Goal: Task Accomplishment & Management: Complete application form

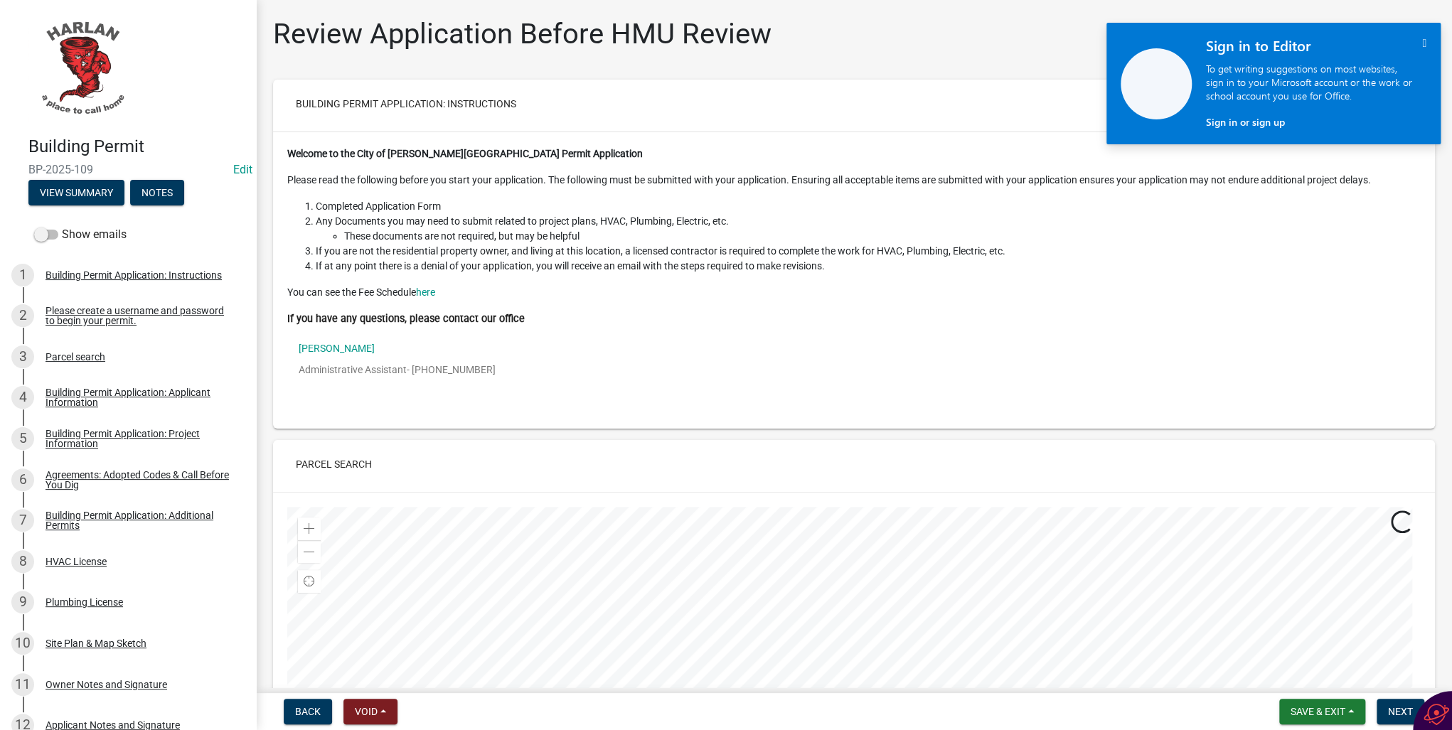
click at [1422, 43] on icon "" at bounding box center [1424, 43] width 4 height 12
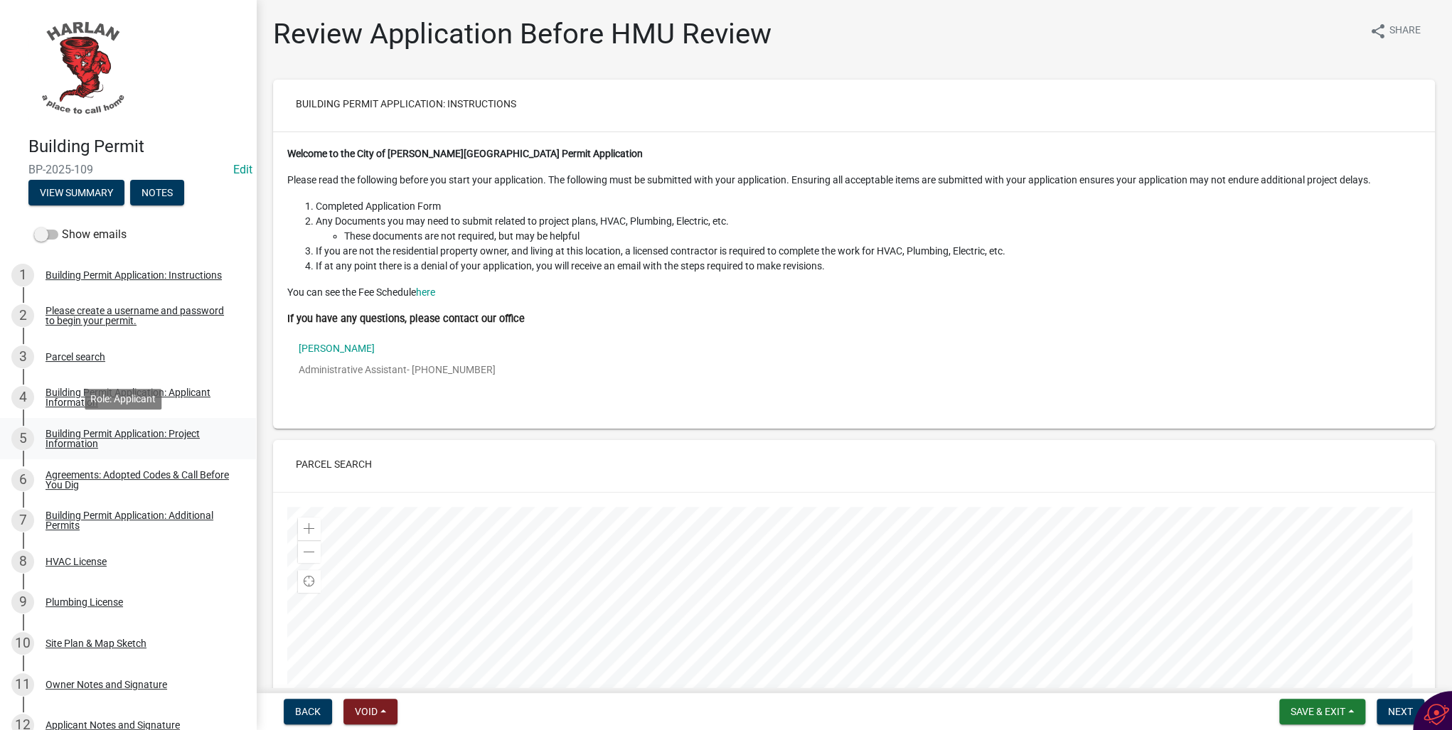
click at [73, 438] on div "Building Permit Application: Project Information" at bounding box center [139, 439] width 188 height 20
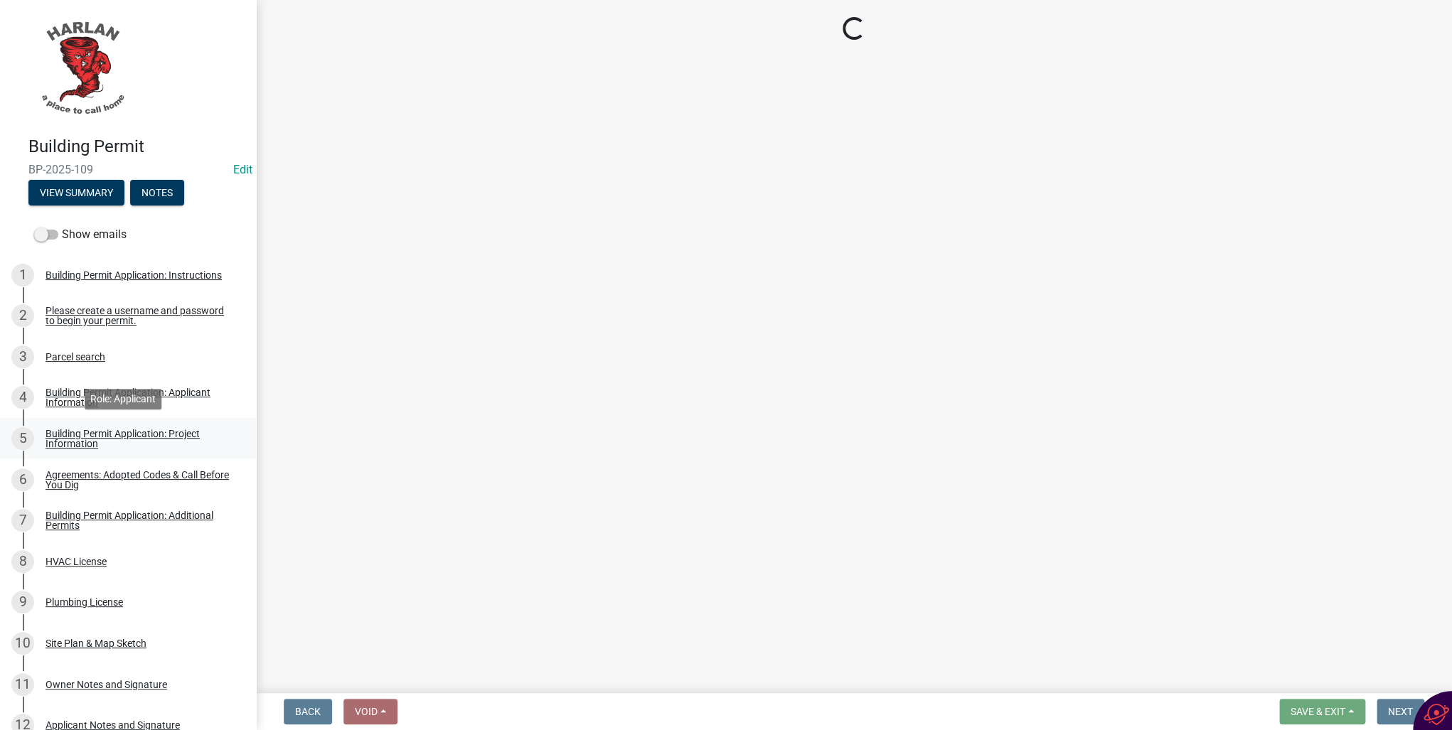
select select "55d24fd6-6c1f-4fa5-9d0c-1709cb9c527a"
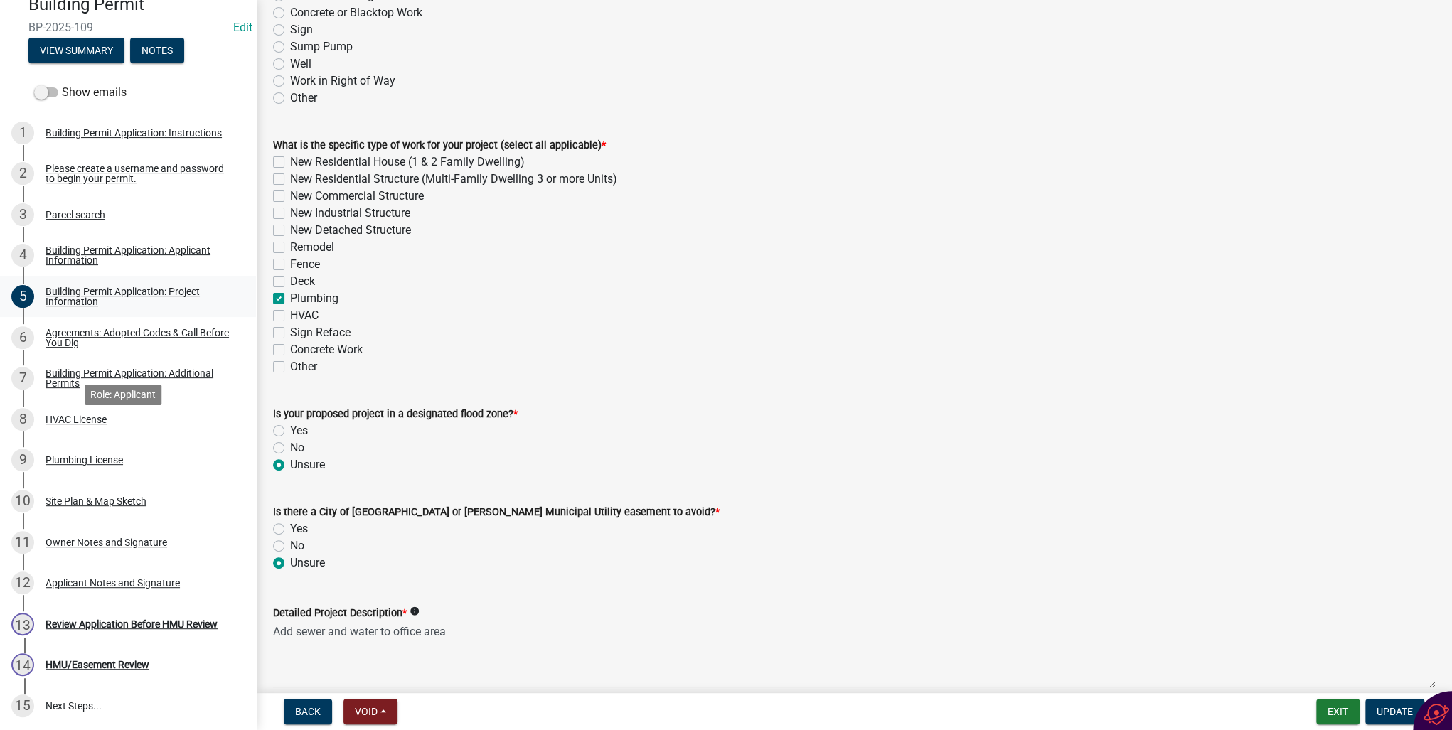
scroll to position [171, 0]
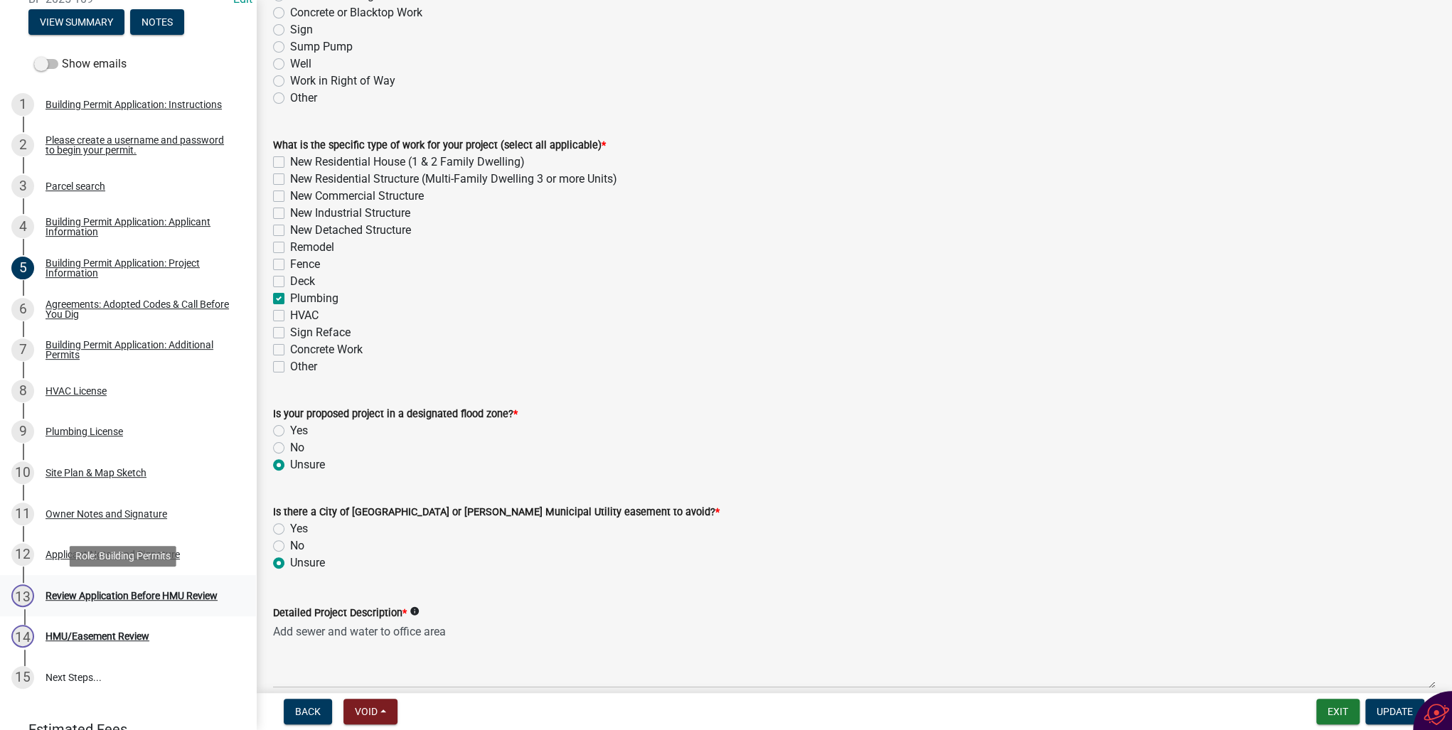
click at [126, 595] on div "Review Application Before HMU Review" at bounding box center [131, 596] width 172 height 10
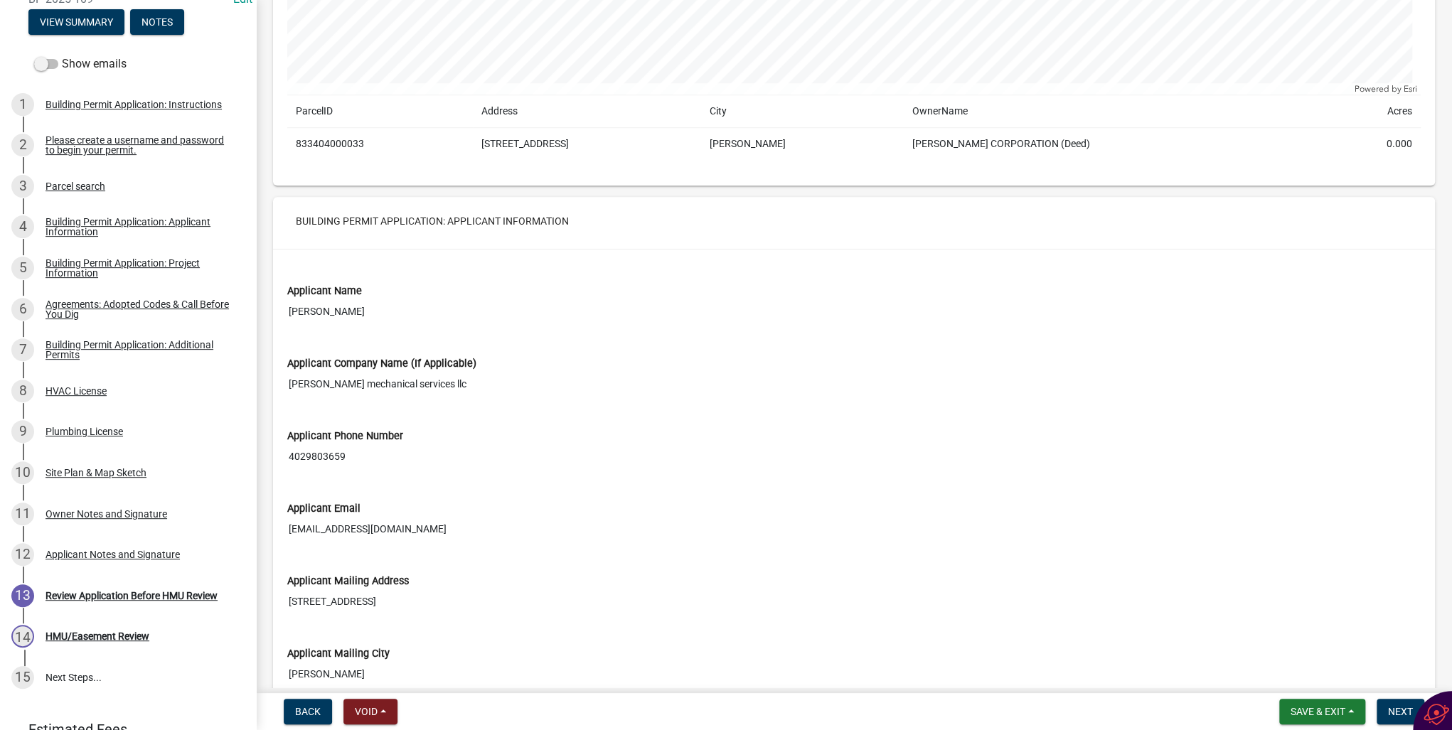
scroll to position [739, 0]
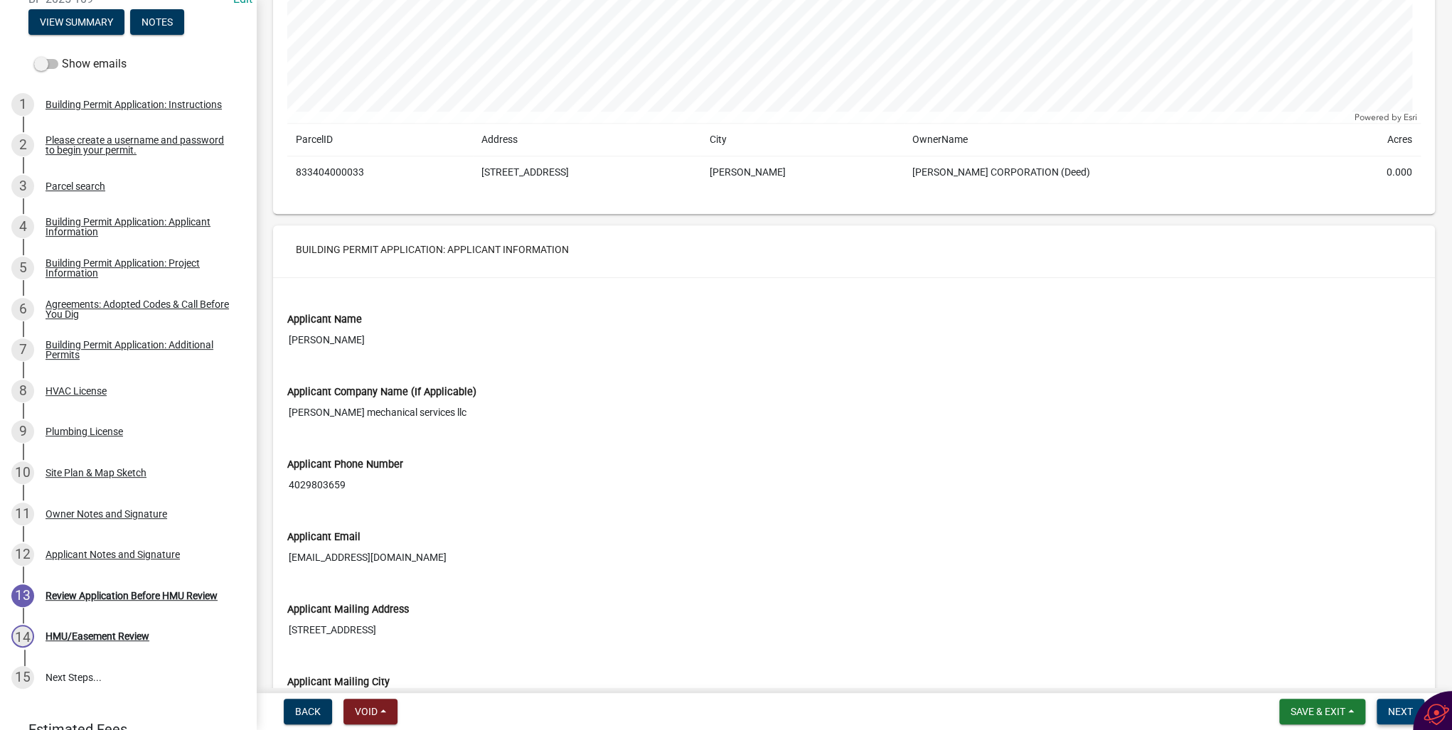
click at [1403, 712] on span "Next" at bounding box center [1400, 711] width 25 height 11
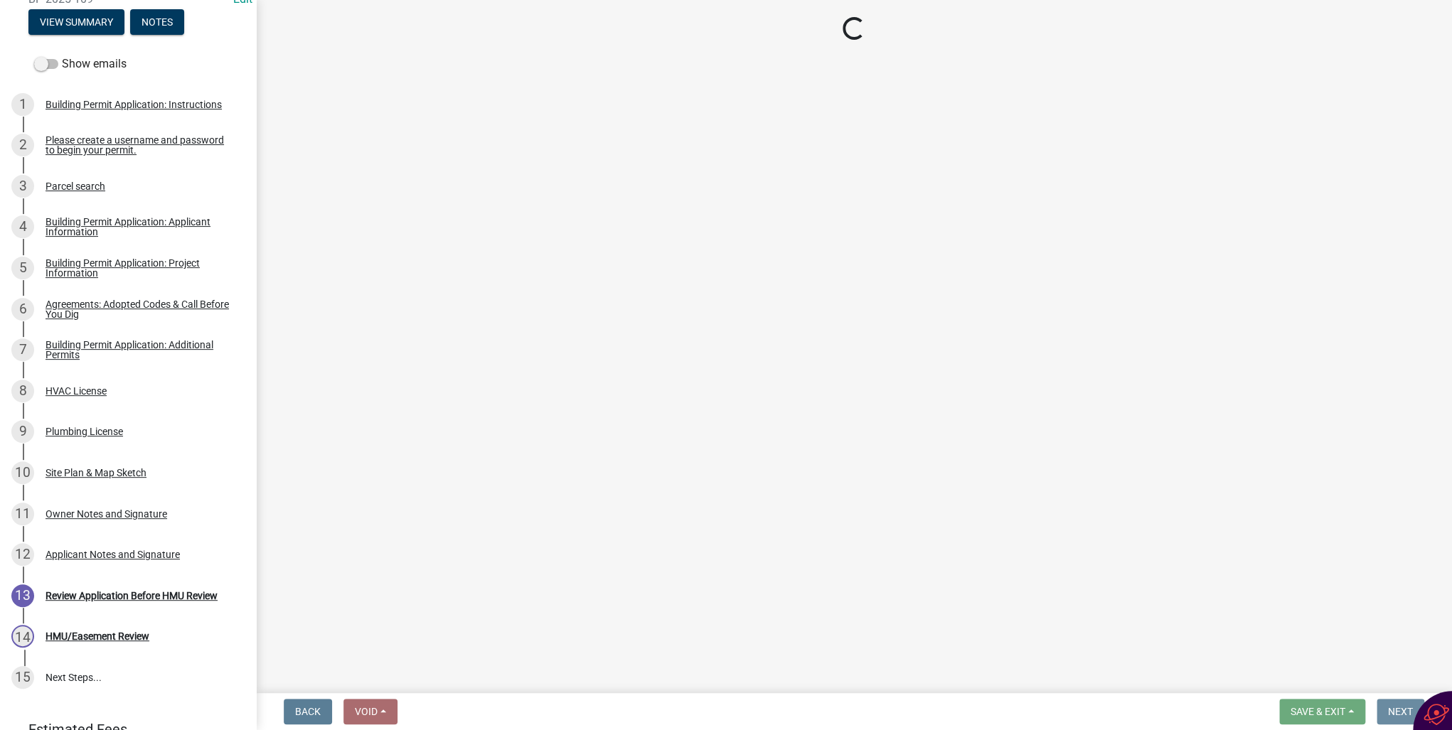
scroll to position [0, 0]
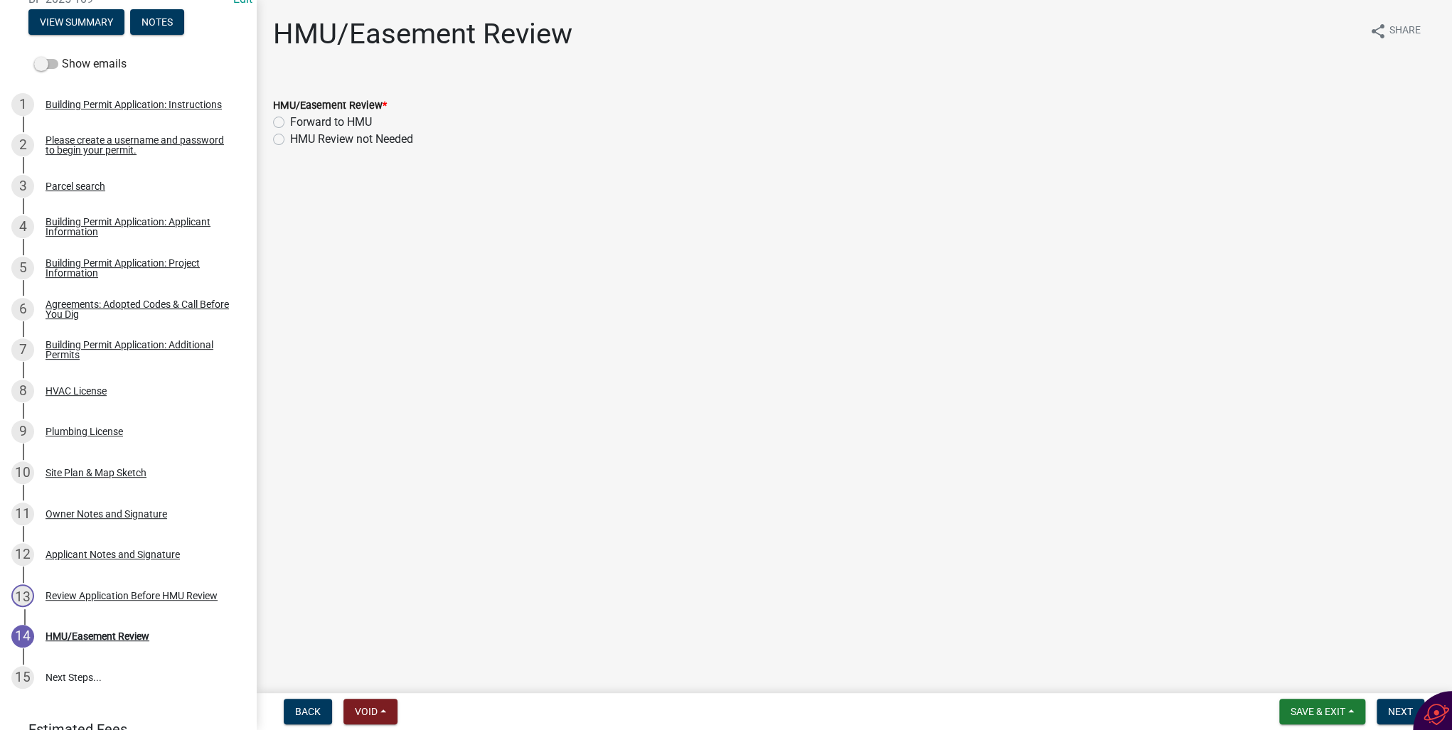
click at [290, 138] on label "HMU Review not Needed" at bounding box center [351, 139] width 123 height 17
click at [290, 138] on input "HMU Review not Needed" at bounding box center [294, 135] width 9 height 9
radio input "true"
click at [1399, 714] on span "Next" at bounding box center [1400, 711] width 25 height 11
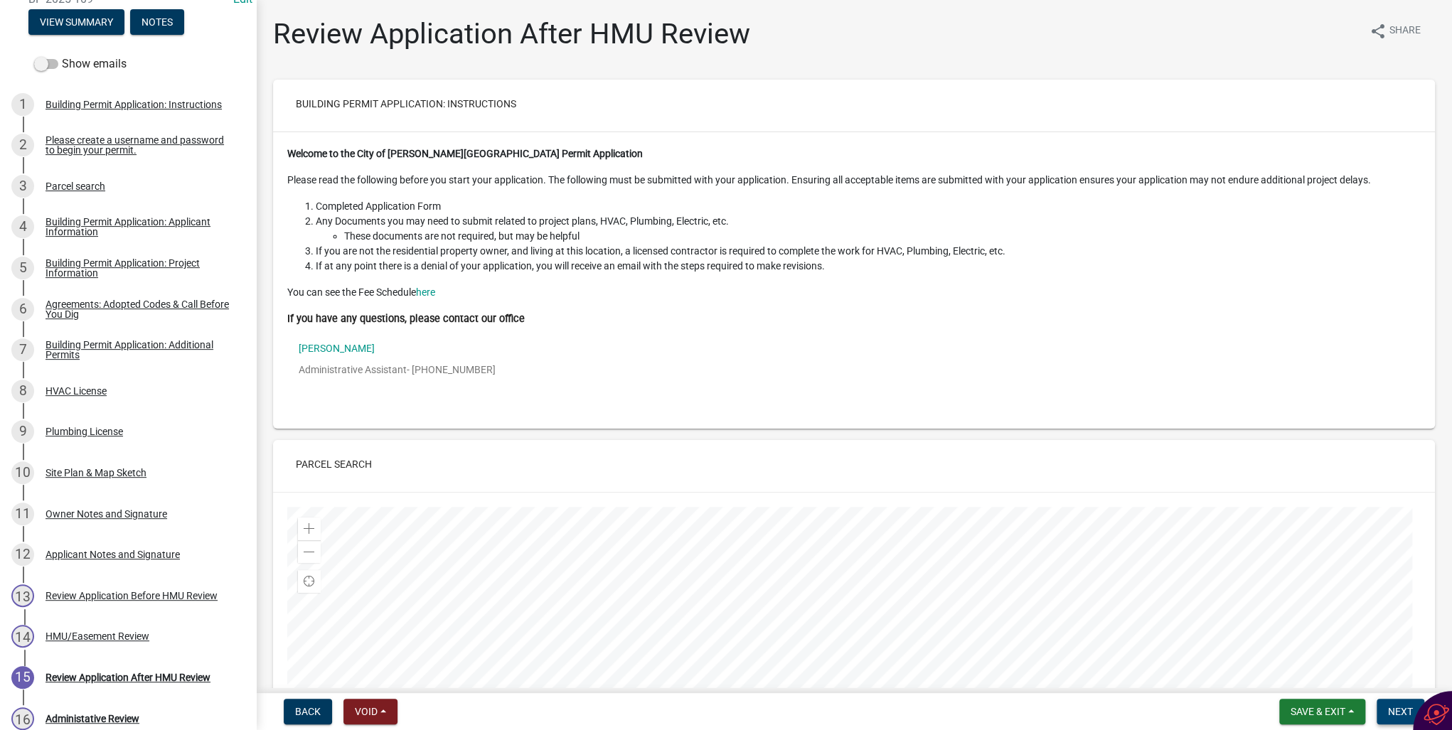
click at [1386, 708] on button "Next" at bounding box center [1400, 712] width 48 height 26
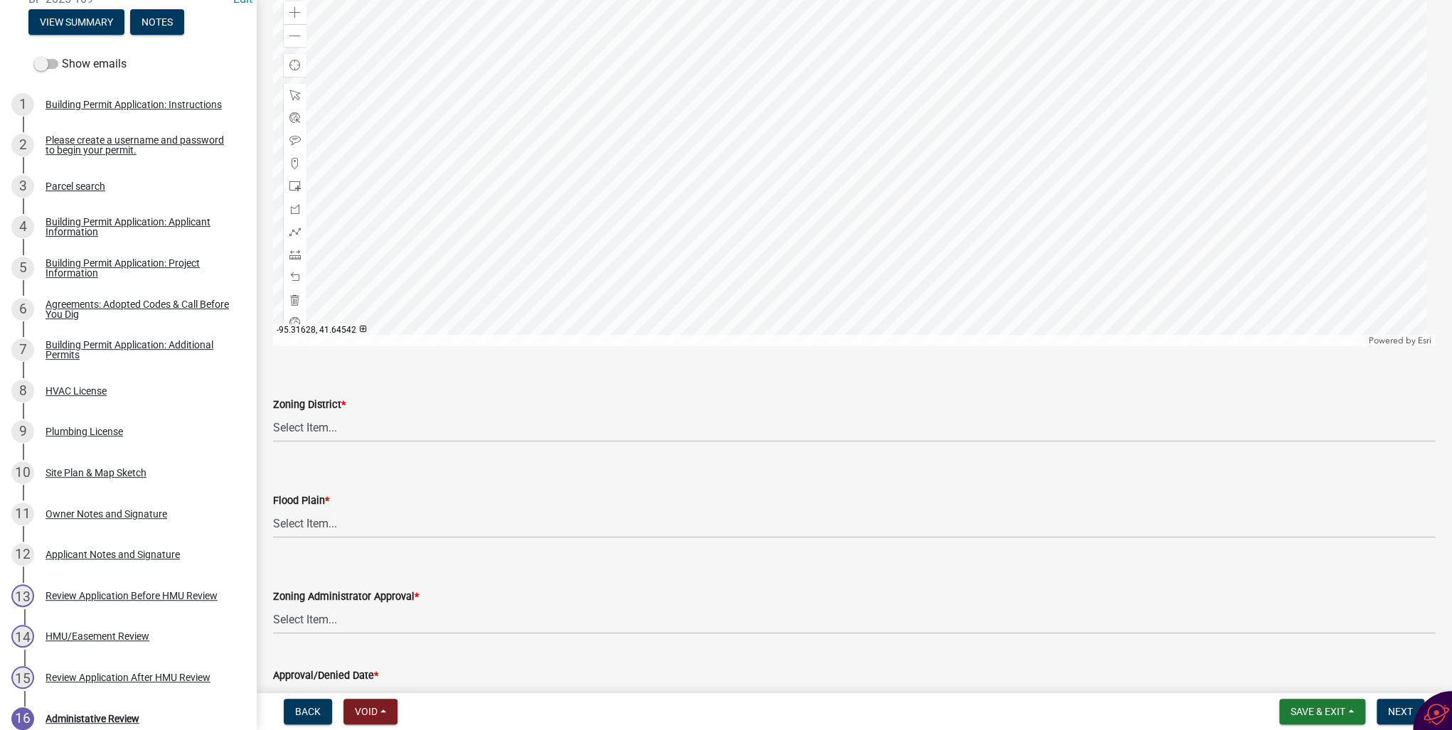
scroll to position [682, 0]
click at [289, 432] on select "Select Item... A-1 Agricultural B-1 Retail Business B-2 General Business B-3 Hi…" at bounding box center [854, 428] width 1162 height 29
click at [273, 414] on select "Select Item... A-1 Agricultural B-1 Retail Business B-2 General Business B-3 Hi…" at bounding box center [854, 428] width 1162 height 29
select select "59615869-c59a-4ff4-8017-fd457e17fdfc"
click at [299, 520] on select "Select Item... No Yes 100 Year Yes 500 Year" at bounding box center [854, 524] width 1162 height 29
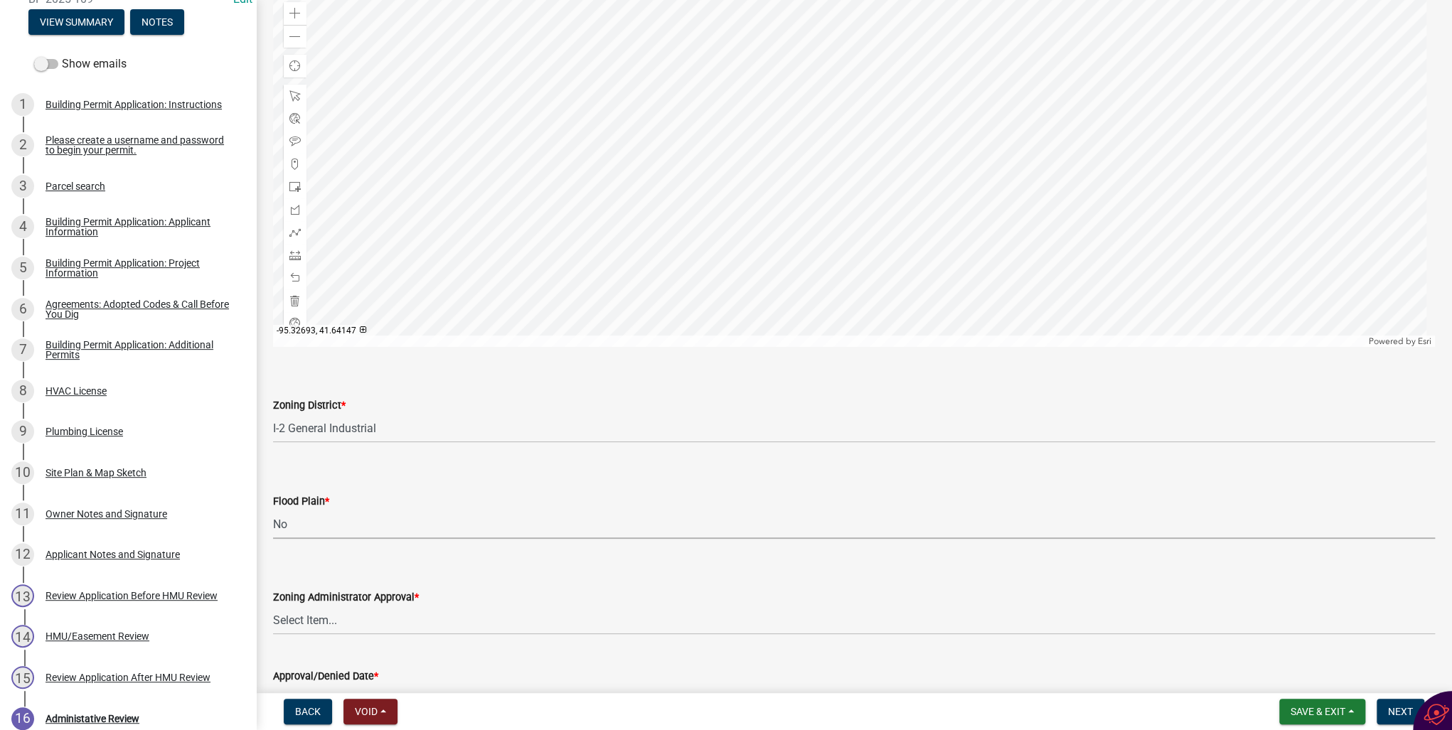
click at [273, 510] on select "Select Item... No Yes 100 Year Yes 500 Year" at bounding box center [854, 524] width 1162 height 29
select select "50d3382b-18dd-4311-9a34-98b71270ef49"
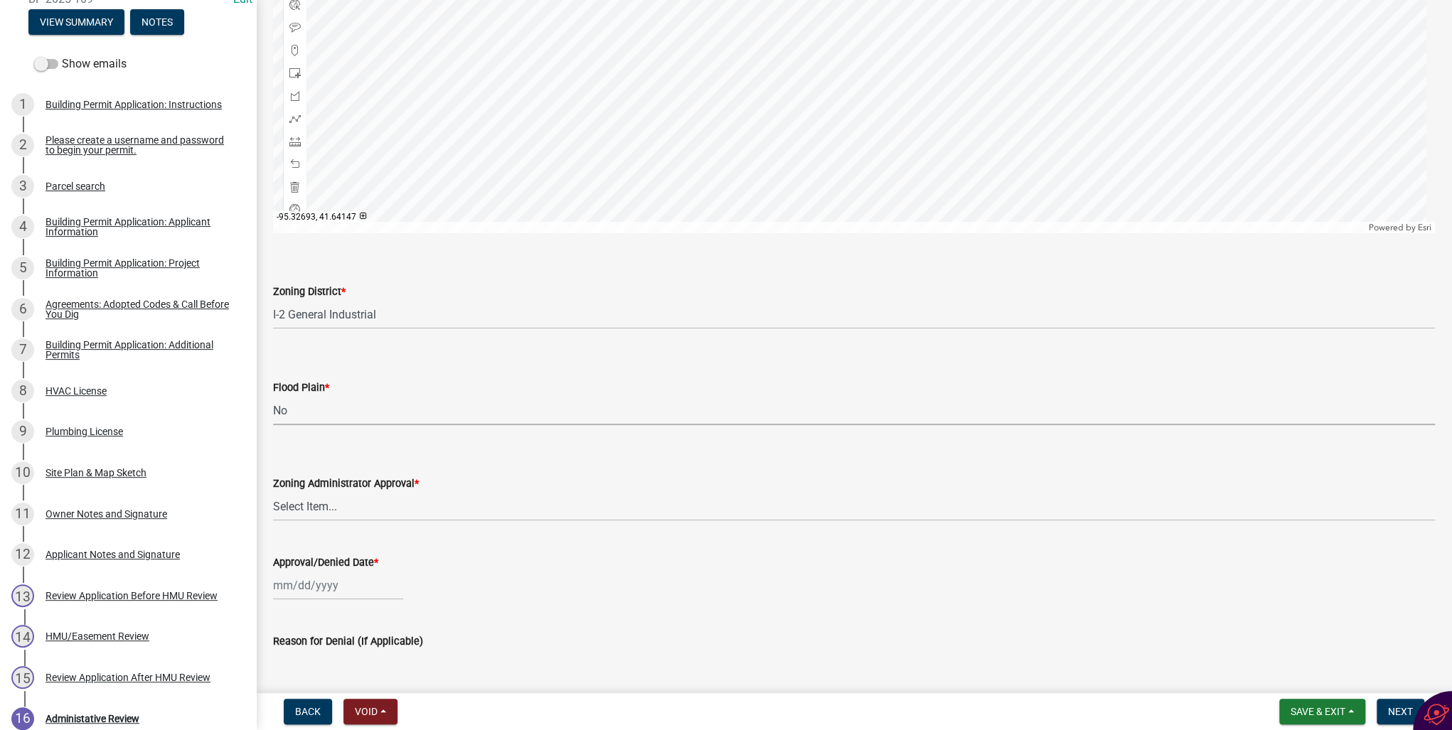
scroll to position [853, 0]
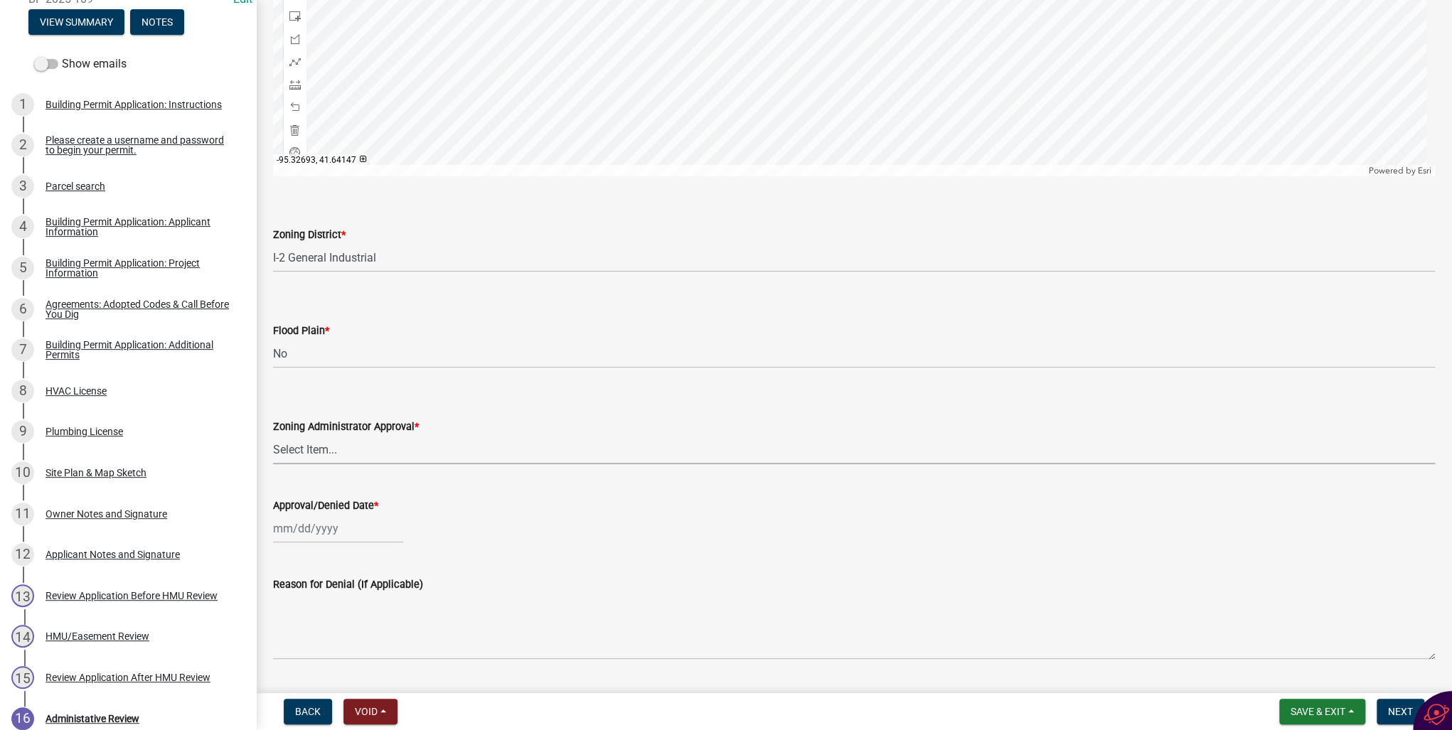
click at [313, 446] on select "Select Item... Approved Denied Pending Board of Adjustment Approval" at bounding box center [854, 449] width 1162 height 29
click at [273, 435] on select "Select Item... Approved Denied Pending Board of Adjustment Approval" at bounding box center [854, 449] width 1162 height 29
select select "3a3761ad-bb9f-4947-9688-d1705314667d"
click at [306, 532] on div at bounding box center [338, 528] width 130 height 29
select select "9"
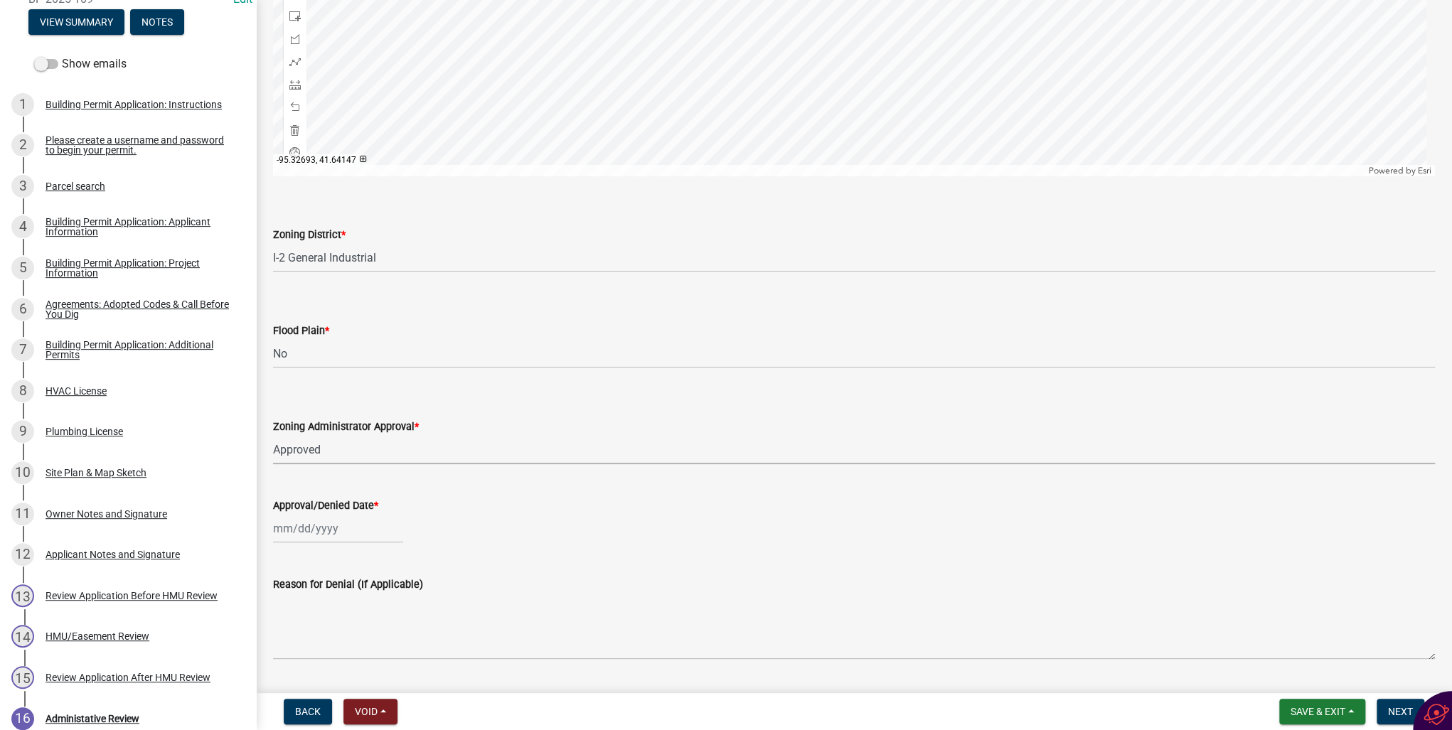
select select "2025"
click at [306, 406] on div "9" at bounding box center [310, 407] width 23 height 23
type input "[DATE]"
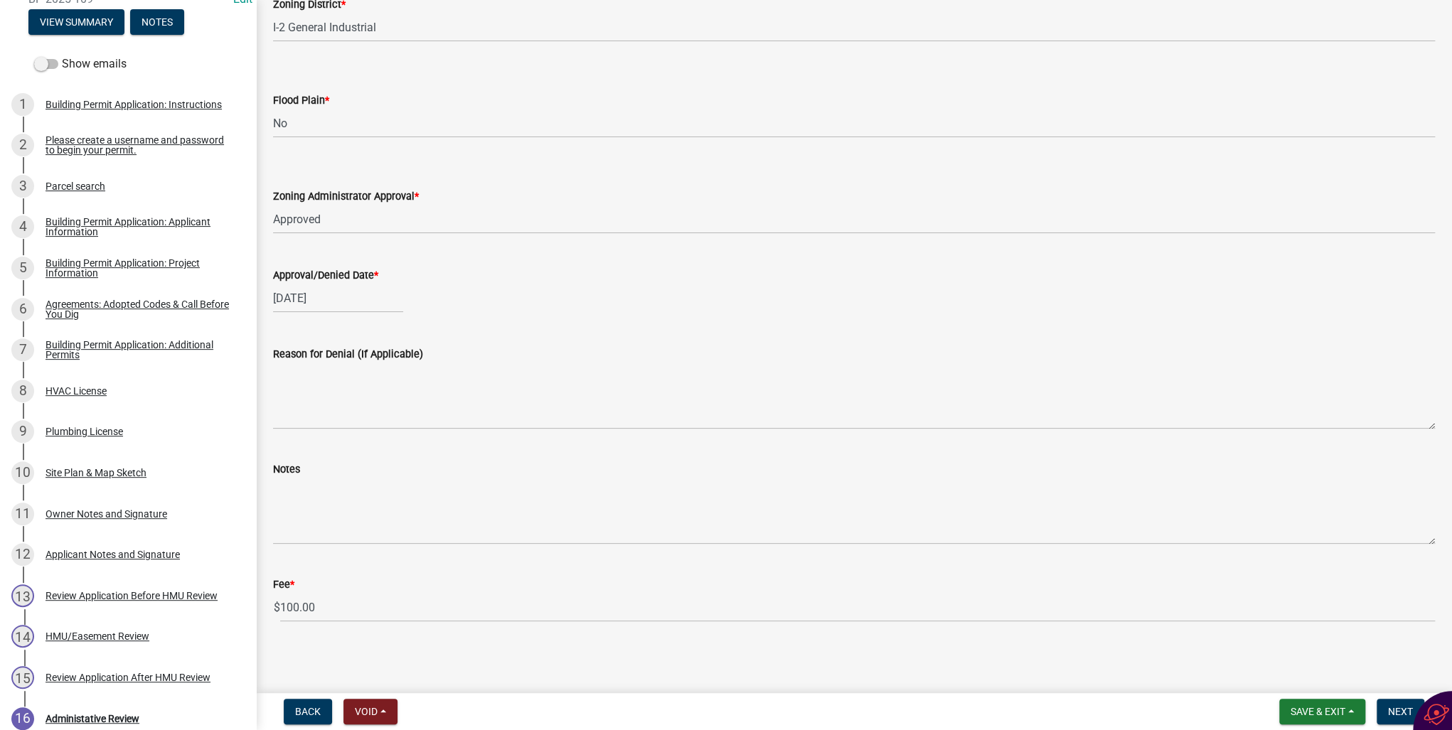
scroll to position [1084, 0]
click at [1394, 710] on span "Next" at bounding box center [1400, 711] width 25 height 11
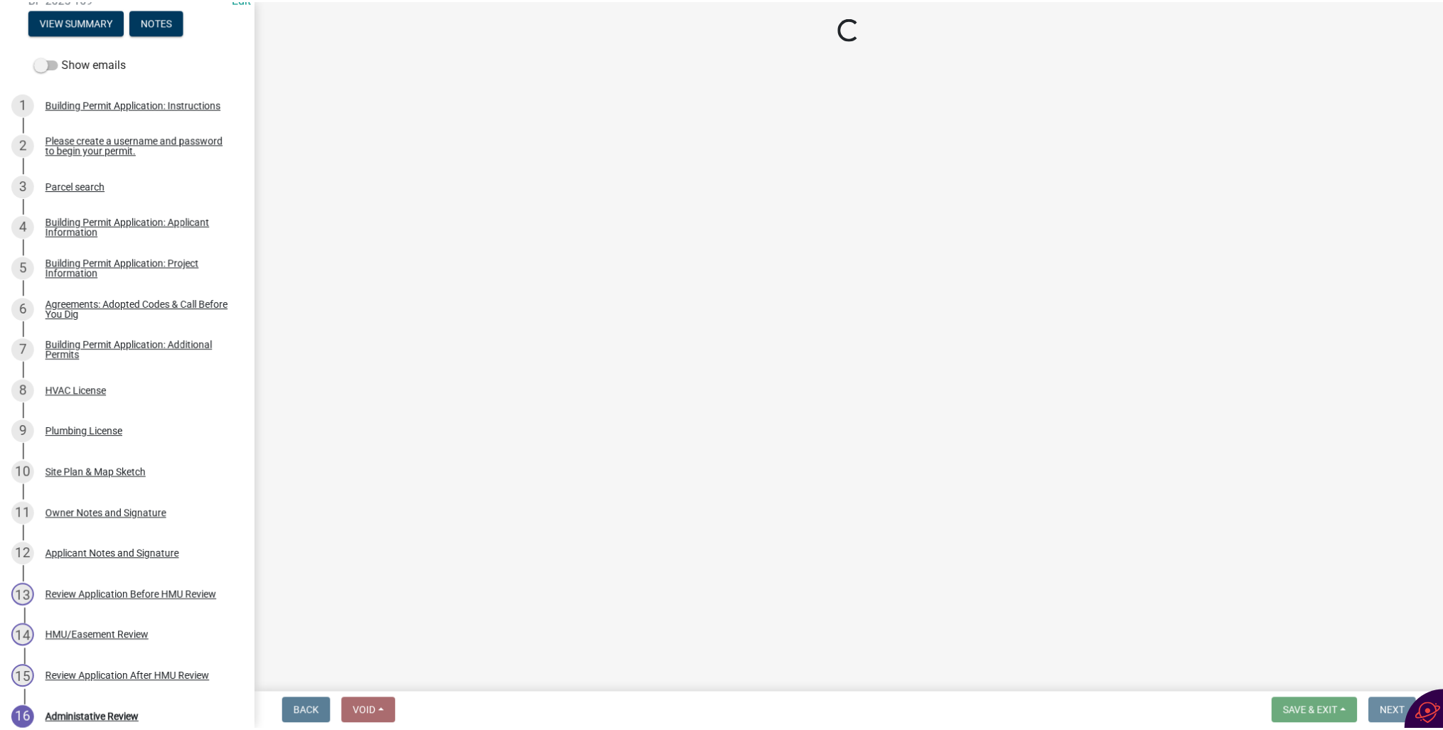
scroll to position [0, 0]
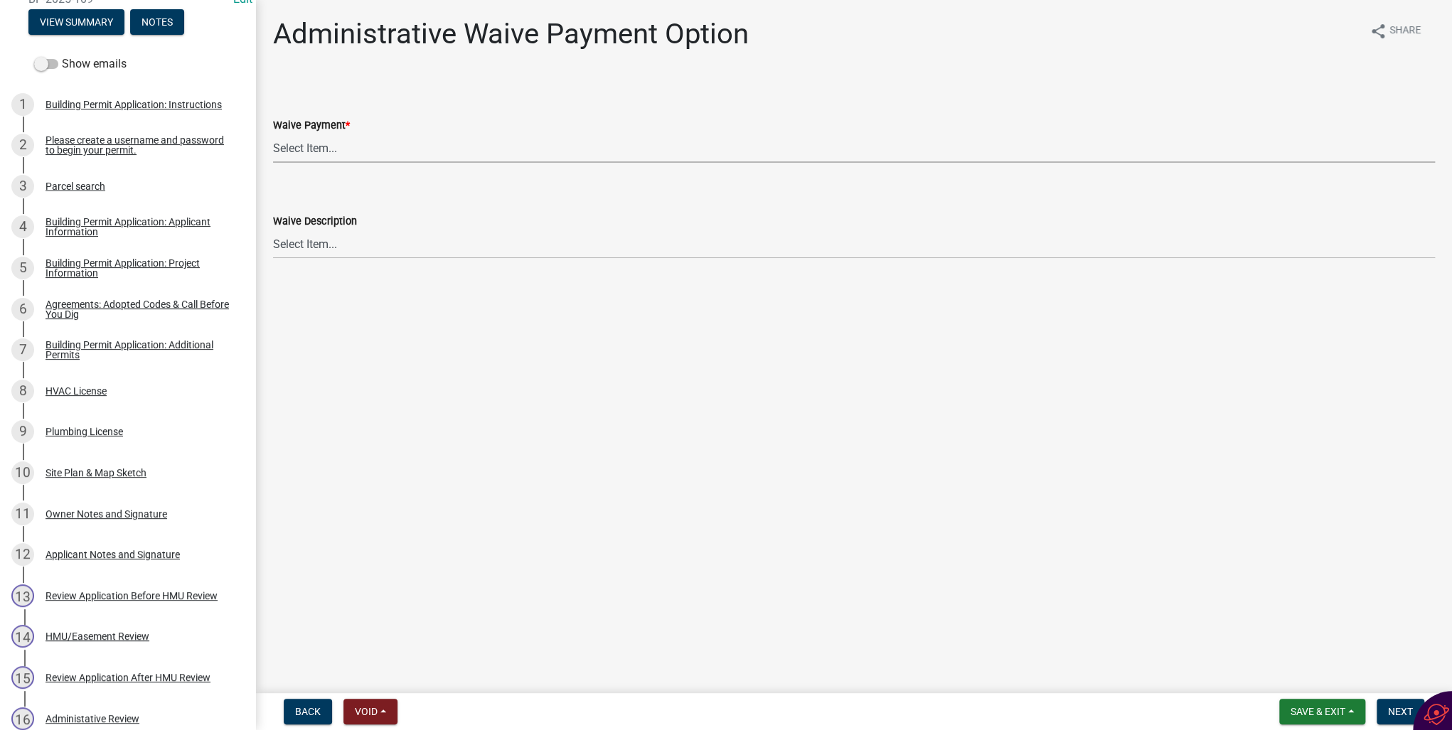
click at [282, 150] on select "Select Item... Yes No" at bounding box center [854, 148] width 1162 height 29
click at [273, 134] on select "Select Item... Yes No" at bounding box center [854, 148] width 1162 height 29
select select "7298562d-80e2-4015-9188-174ec1b44f73"
click at [1396, 710] on span "Next" at bounding box center [1400, 711] width 25 height 11
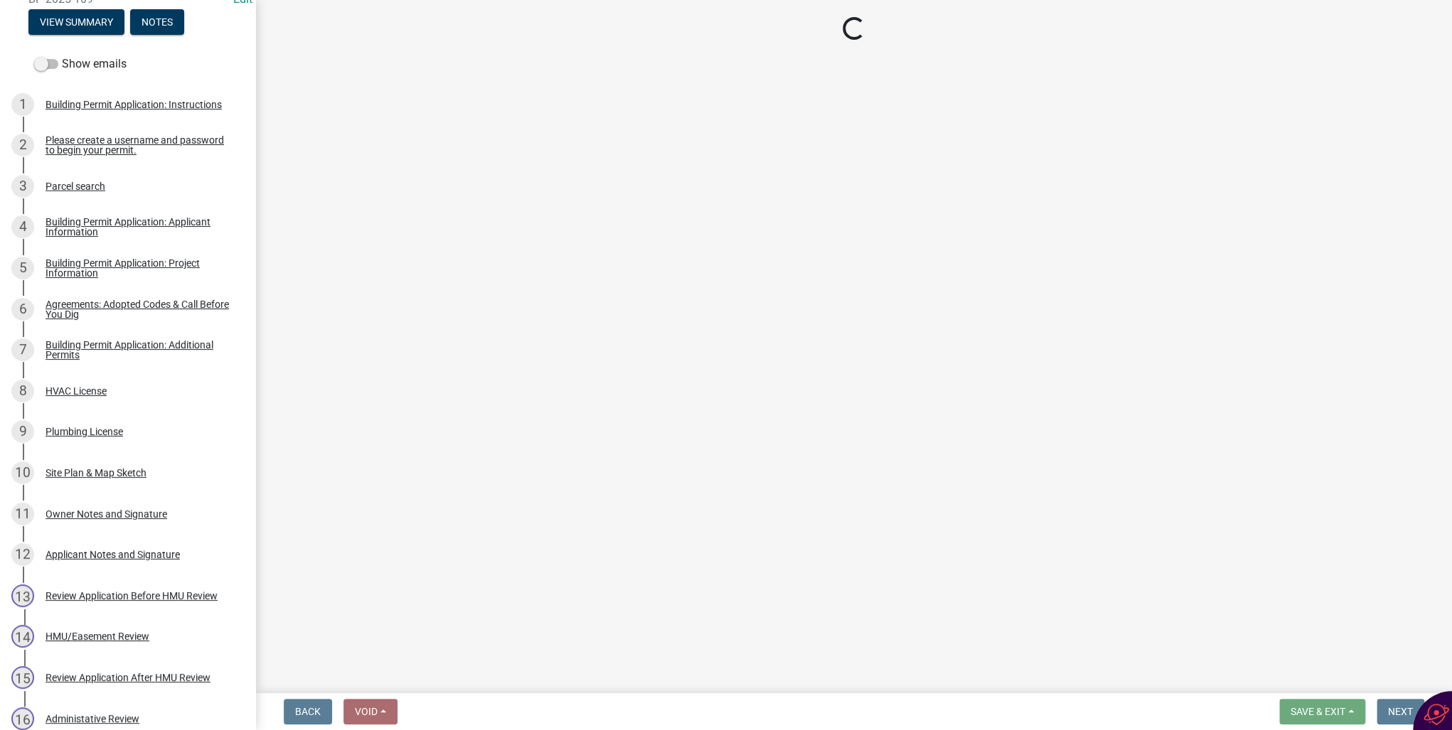
select select "3: 3"
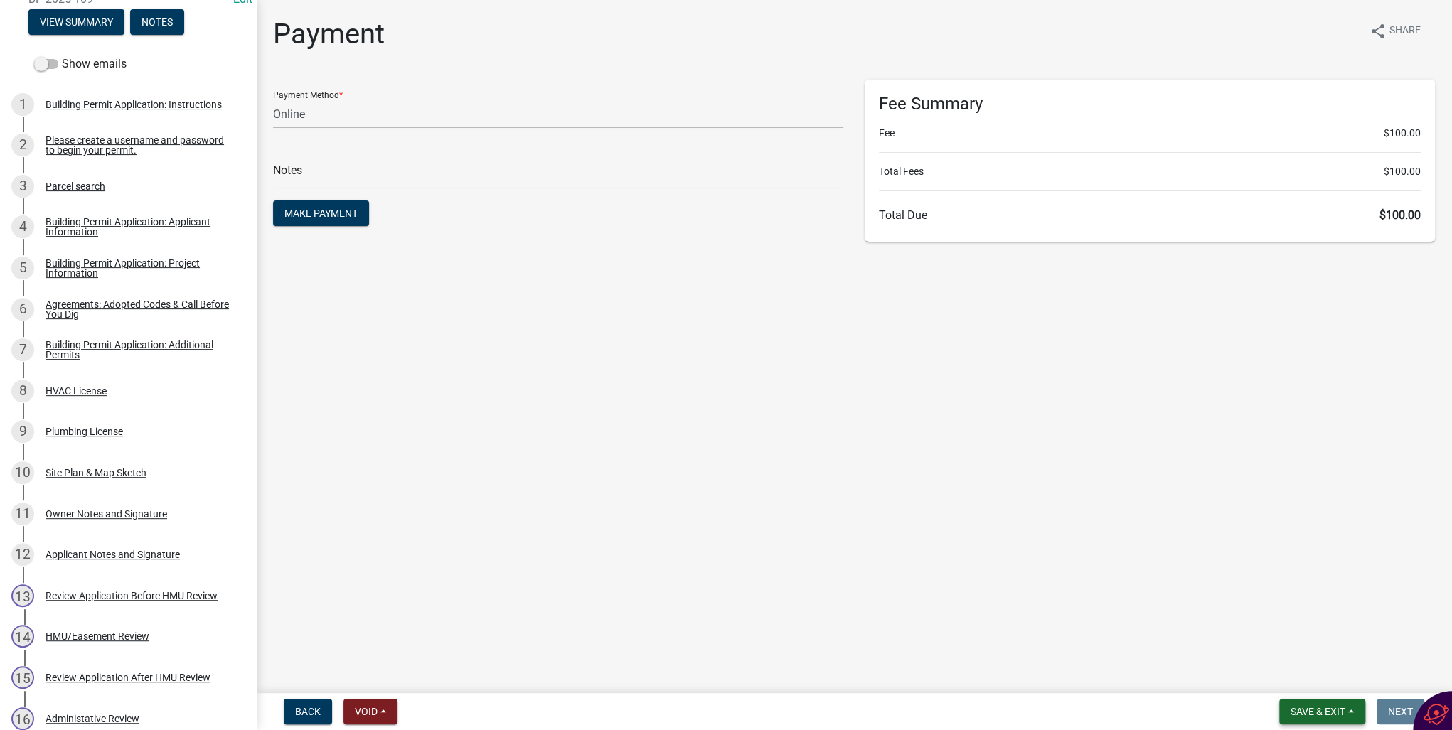
click at [1346, 710] on button "Save & Exit" at bounding box center [1322, 712] width 86 height 26
click at [1297, 675] on button "Save & Exit" at bounding box center [1308, 675] width 114 height 34
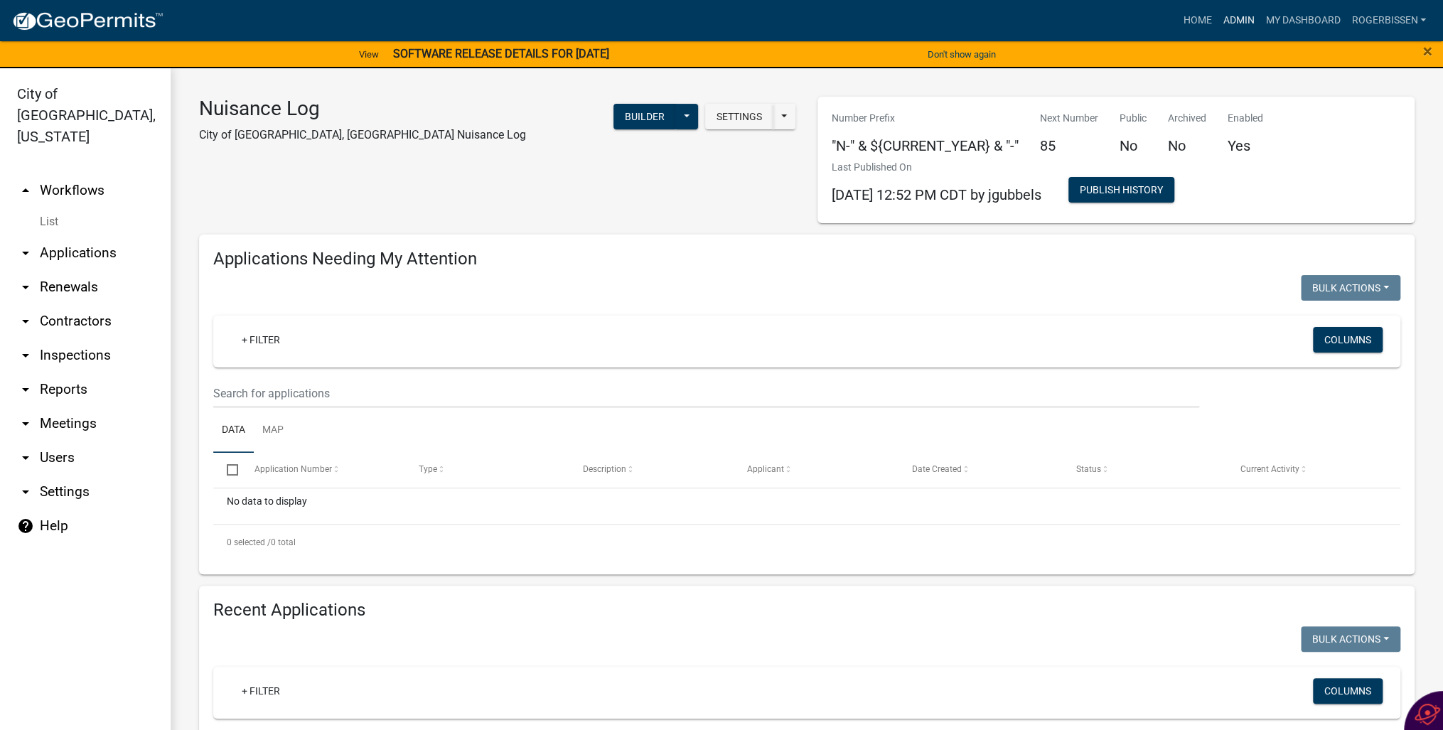
click at [1225, 22] on link "Admin" at bounding box center [1238, 20] width 43 height 27
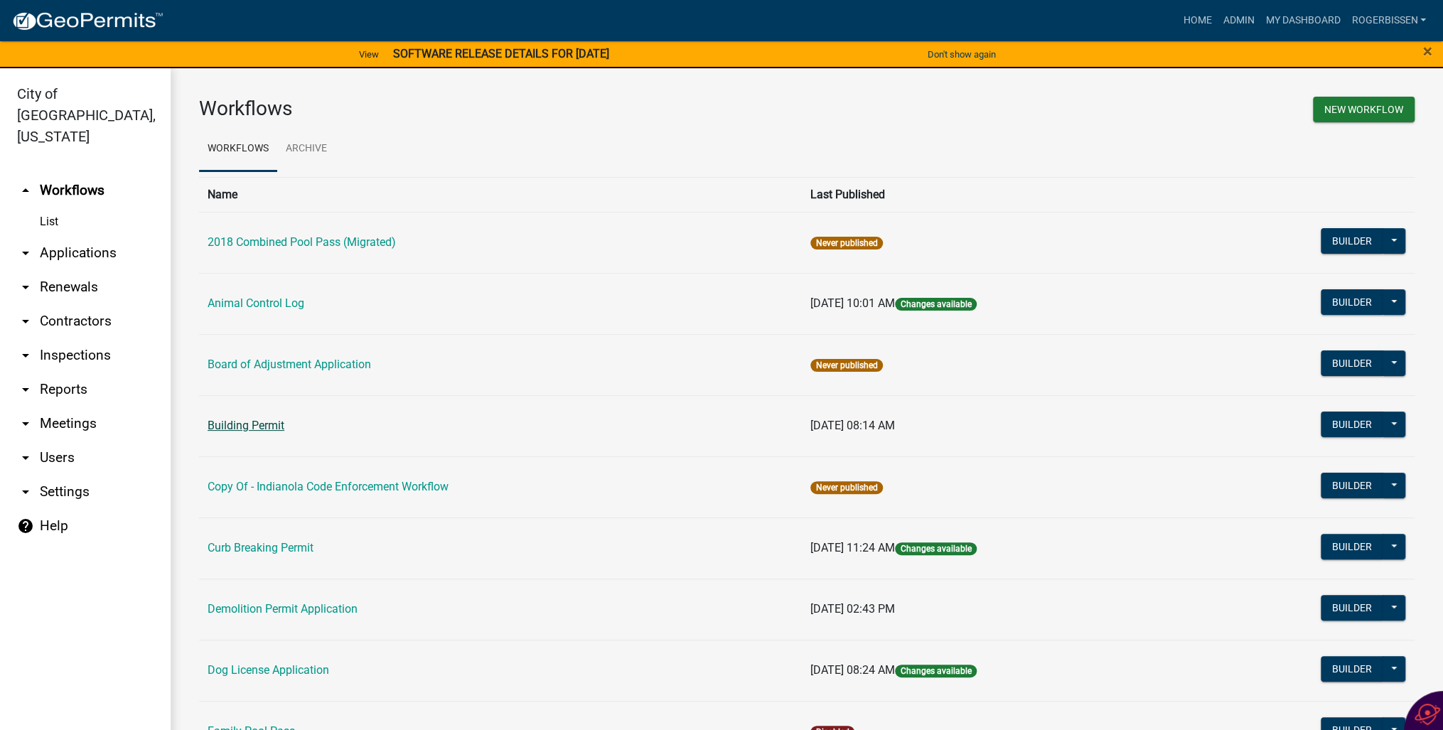
click at [260, 427] on link "Building Permit" at bounding box center [246, 426] width 77 height 14
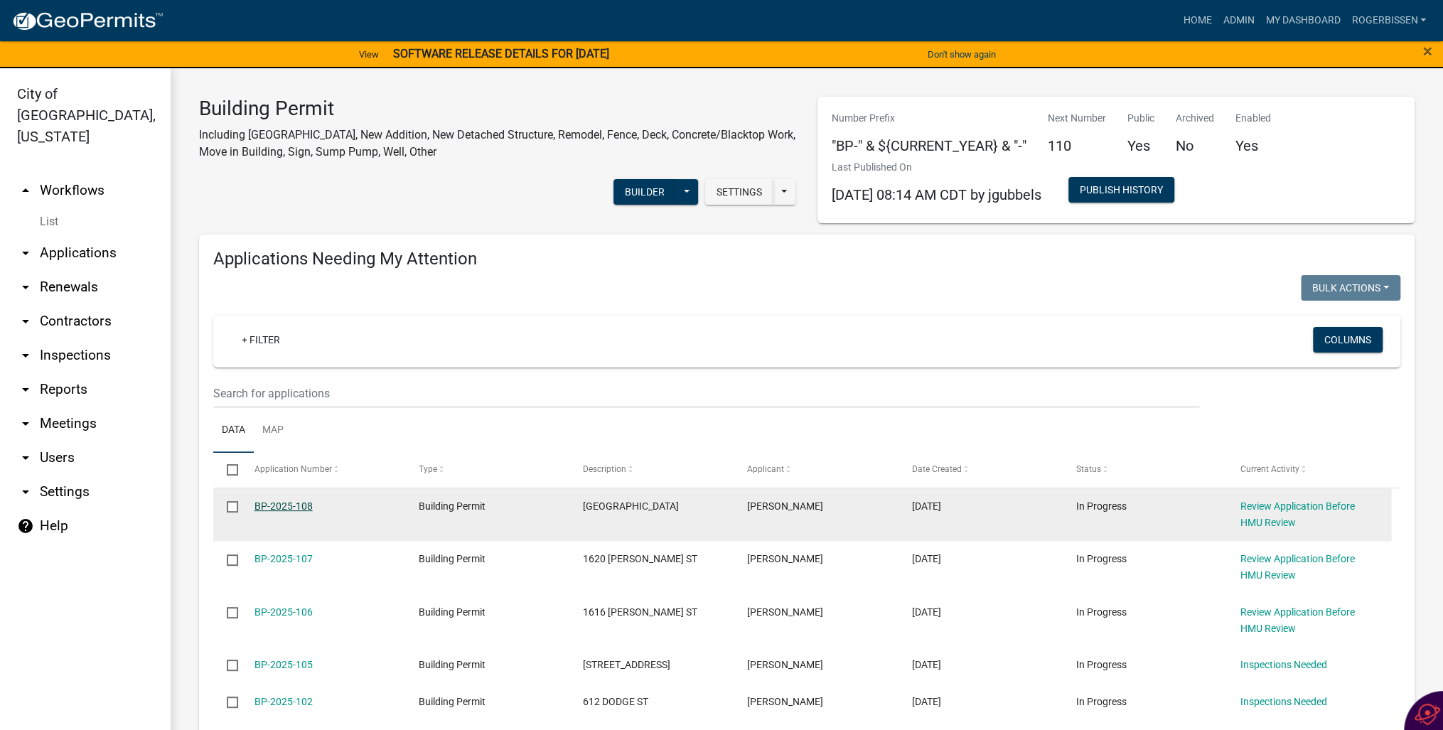
click at [273, 506] on link "BP-2025-108" at bounding box center [283, 505] width 58 height 11
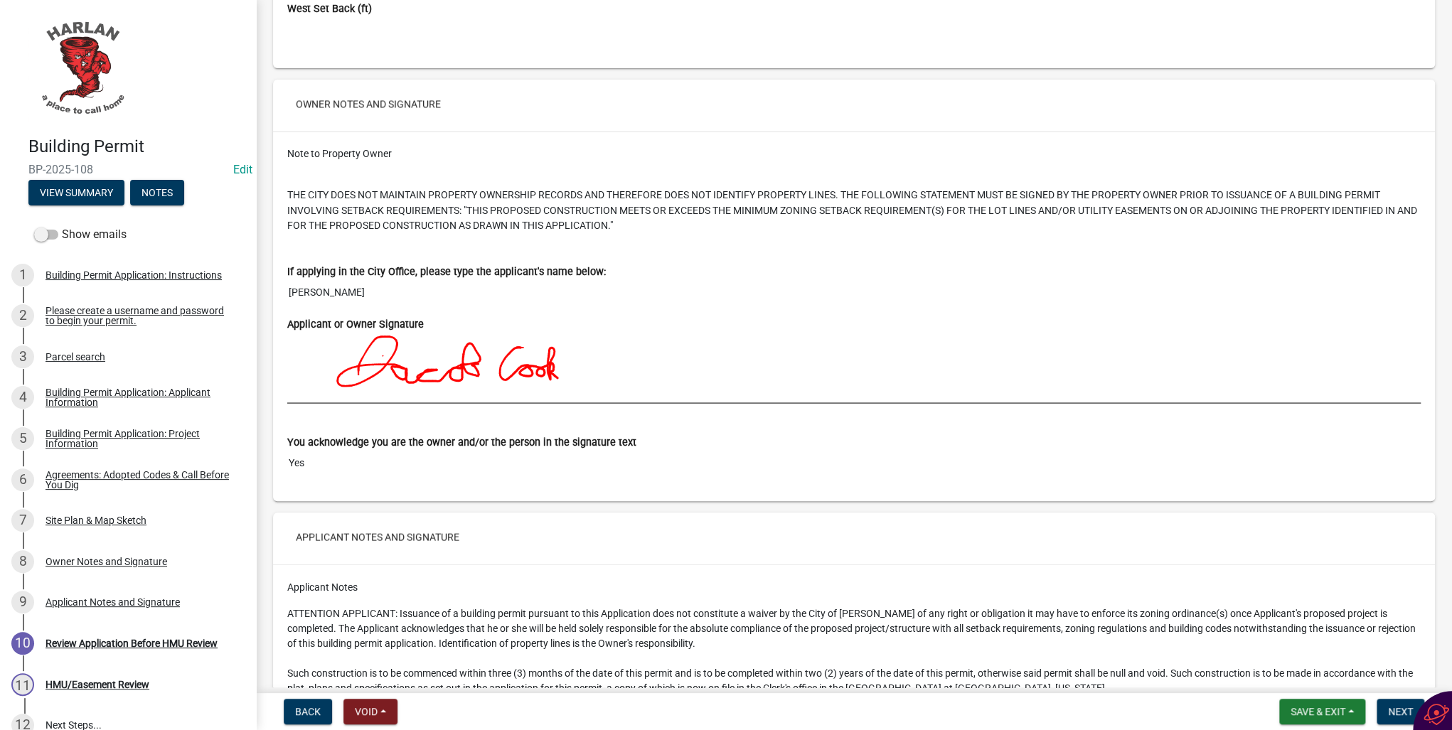
scroll to position [5232, 0]
click at [1390, 714] on span "Next" at bounding box center [1400, 711] width 25 height 11
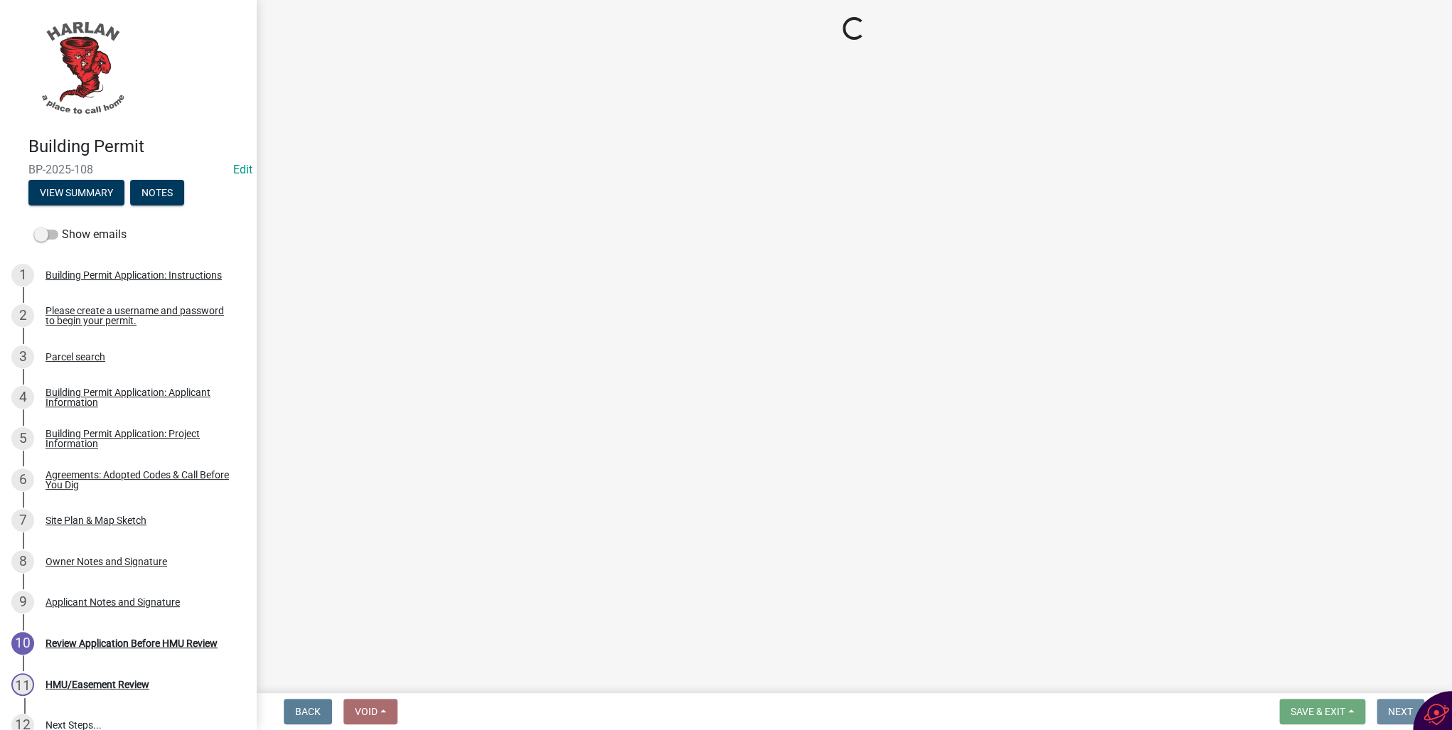
scroll to position [0, 0]
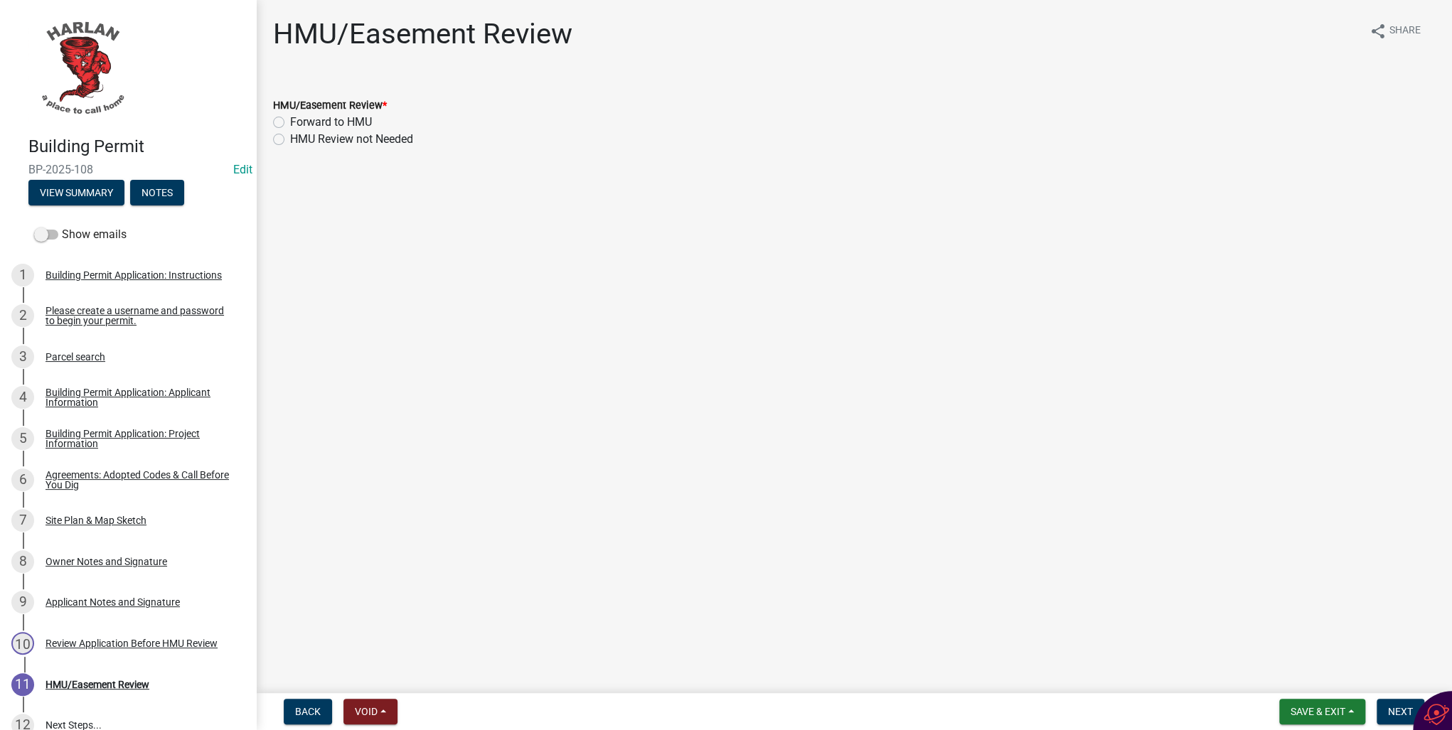
click at [290, 139] on label "HMU Review not Needed" at bounding box center [351, 139] width 123 height 17
click at [290, 139] on input "HMU Review not Needed" at bounding box center [294, 135] width 9 height 9
radio input "true"
click at [1388, 706] on span "Next" at bounding box center [1400, 711] width 25 height 11
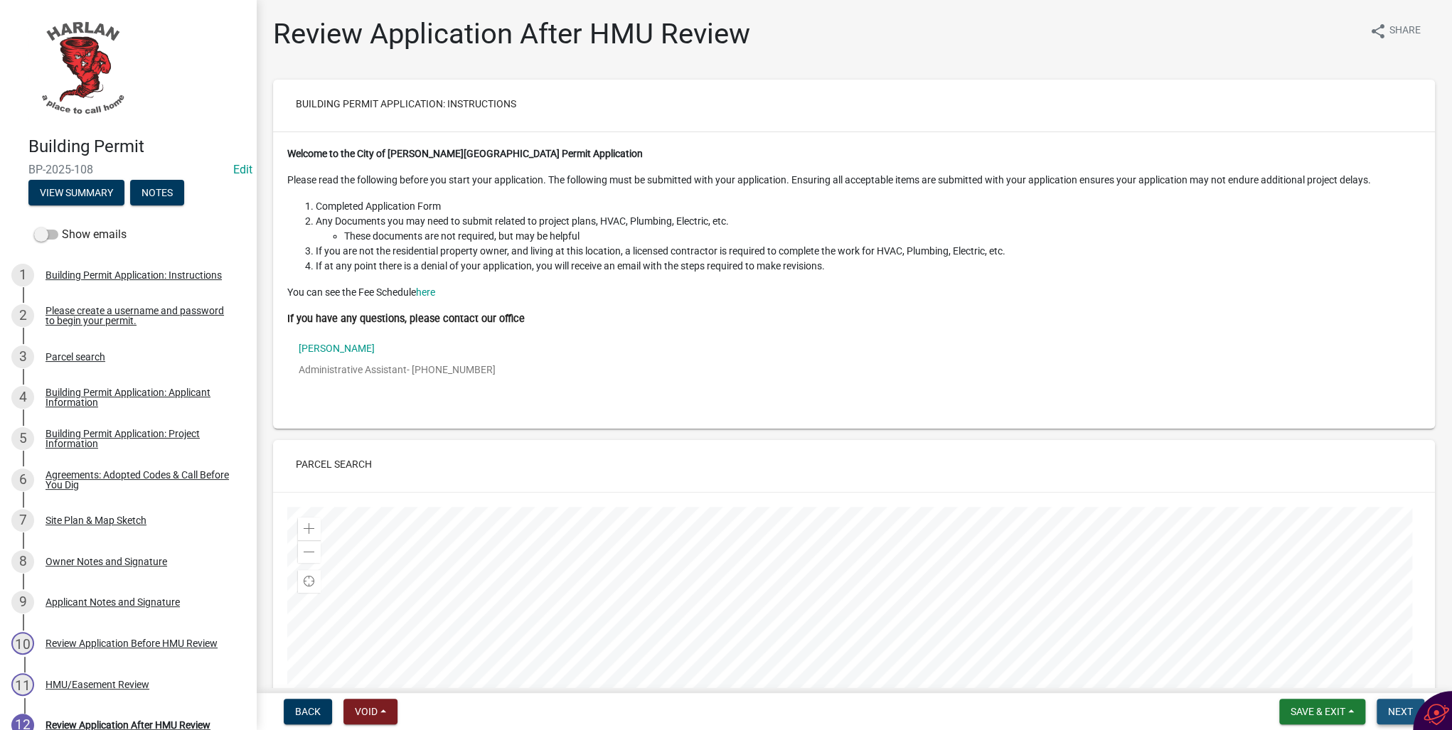
click at [1391, 708] on span "Next" at bounding box center [1400, 711] width 25 height 11
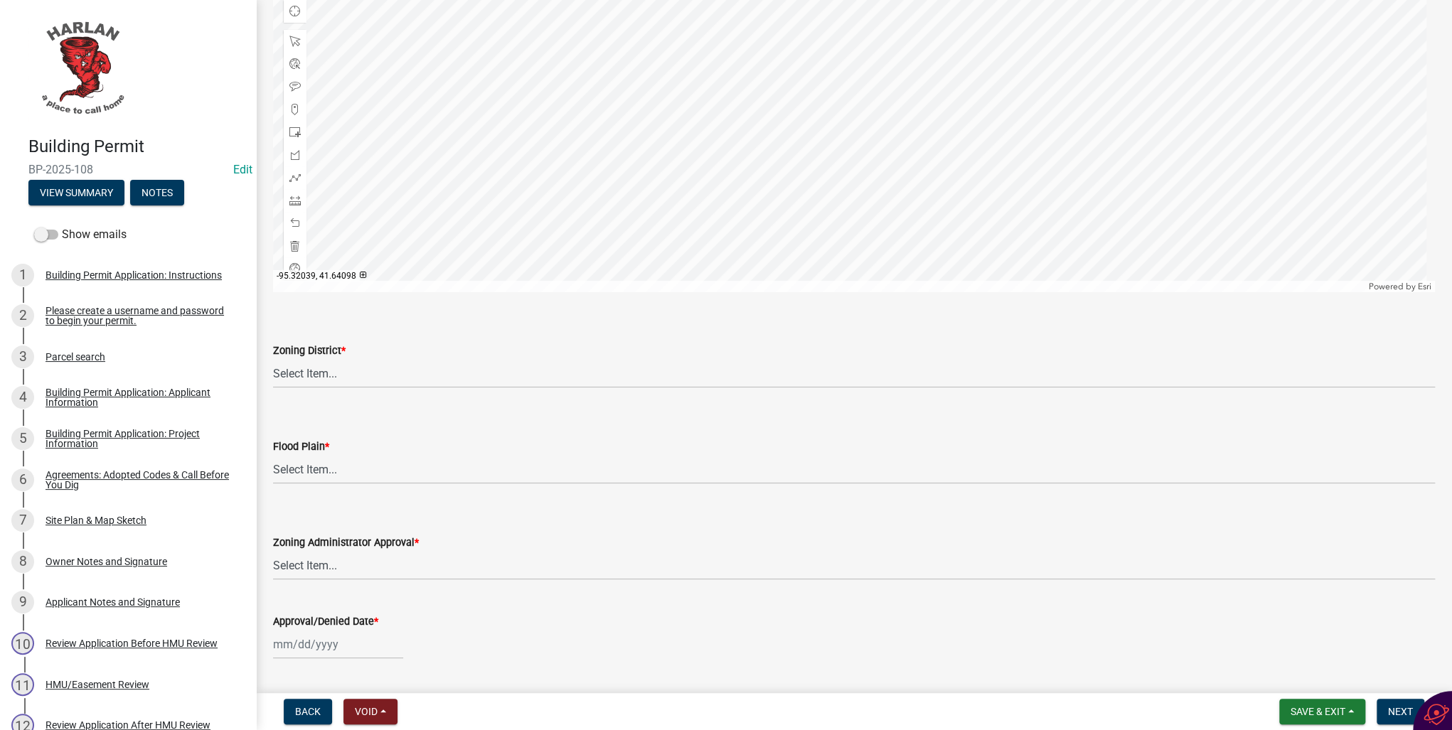
scroll to position [739, 0]
click at [284, 370] on select "Select Item... A-1 Agricultural B-1 Retail Business B-2 General Business B-3 Hi…" at bounding box center [854, 371] width 1162 height 29
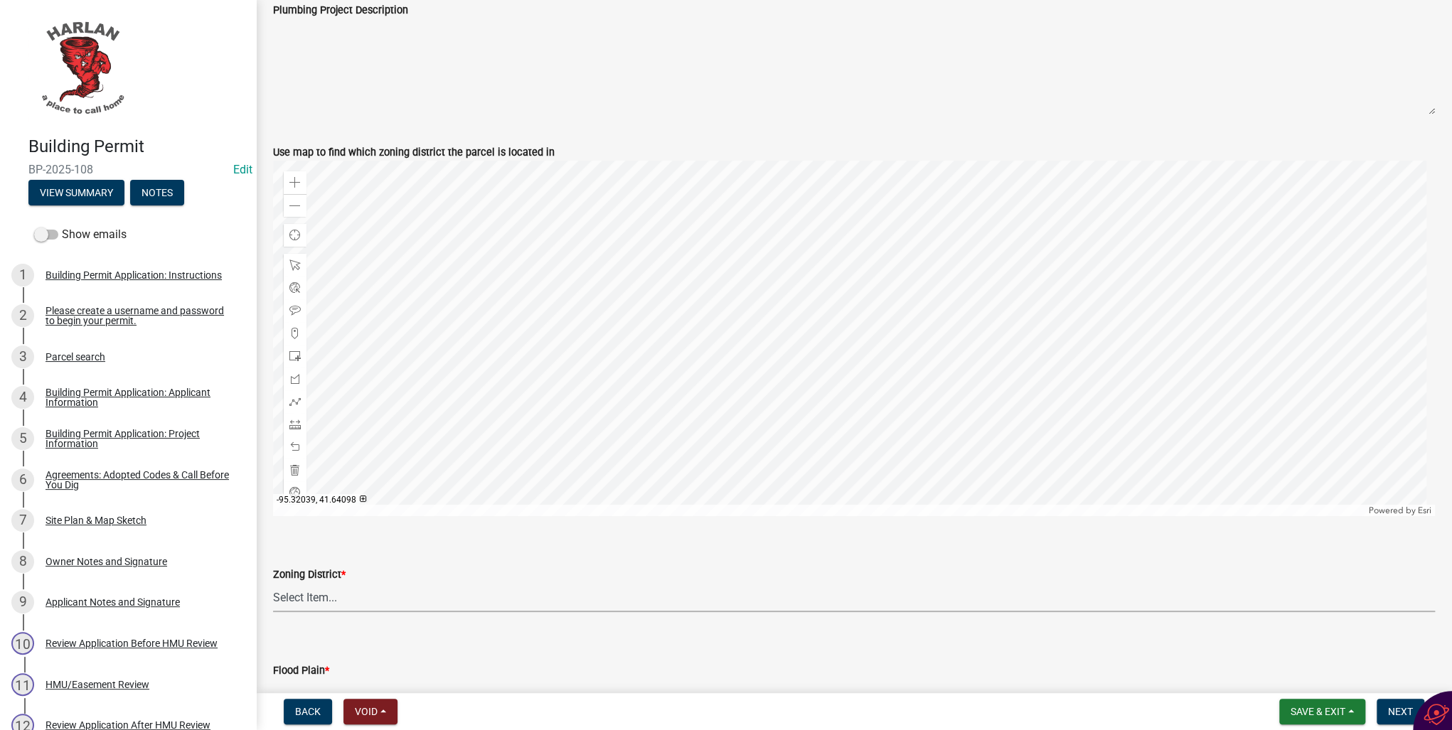
scroll to position [512, 0]
click at [309, 600] on select "Select Item... A-1 Agricultural B-1 Retail Business B-2 General Business B-3 Hi…" at bounding box center [854, 598] width 1162 height 29
click at [732, 92] on textarea "Plumbing Project Description" at bounding box center [854, 68] width 1162 height 97
click at [284, 597] on select "Select Item... A-1 Agricultural B-1 Retail Business B-2 General Business B-3 Hi…" at bounding box center [854, 598] width 1162 height 29
click at [316, 600] on select "Select Item... A-1 Agricultural B-1 Retail Business B-2 General Business B-3 Hi…" at bounding box center [854, 598] width 1162 height 29
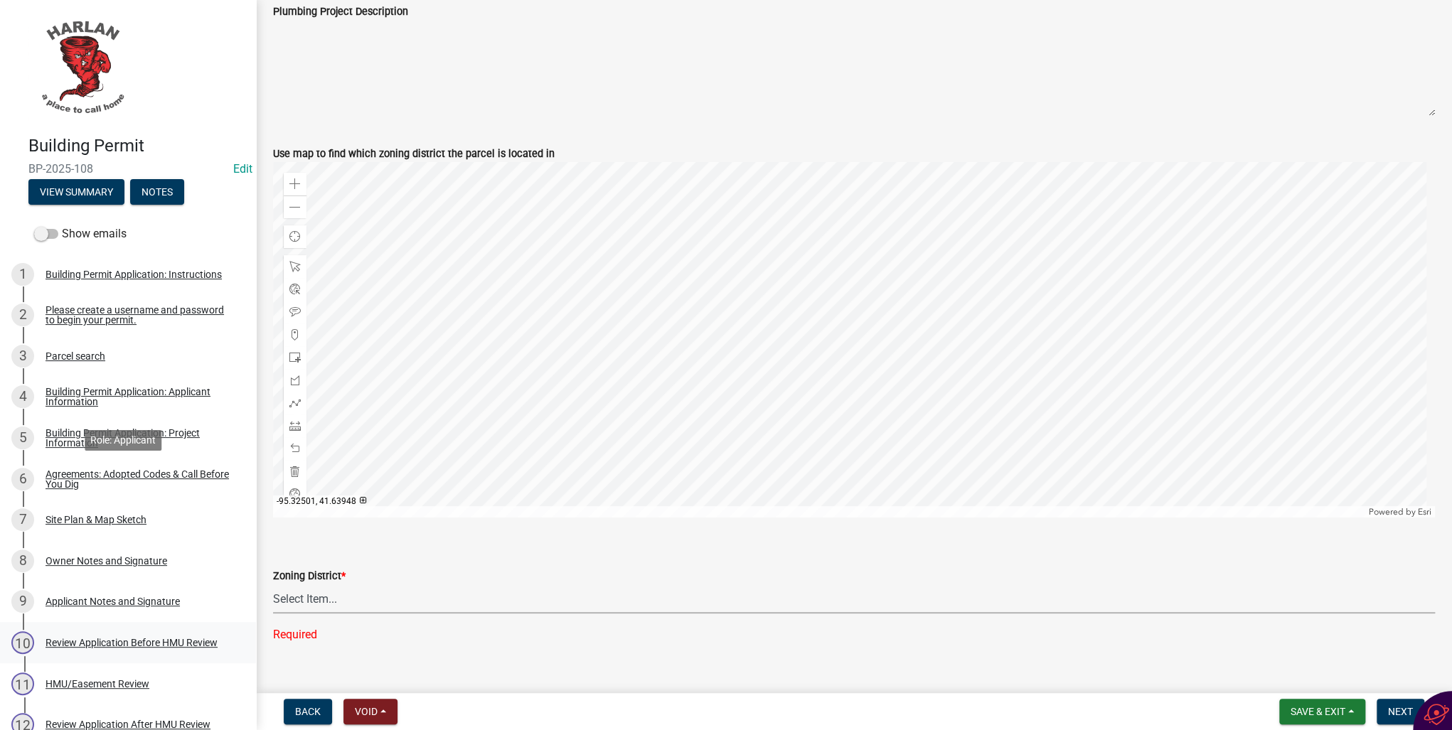
scroll to position [0, 0]
click at [304, 599] on select "Select Item... A-1 Agricultural B-1 Retail Business B-2 General Business B-3 Hi…" at bounding box center [854, 598] width 1162 height 29
click at [273, 584] on select "Select Item... A-1 Agricultural B-1 Retail Business B-2 General Business B-3 Hi…" at bounding box center [854, 598] width 1162 height 29
select select "8a4b74a1-97d7-4c7f-b064-16974409b73b"
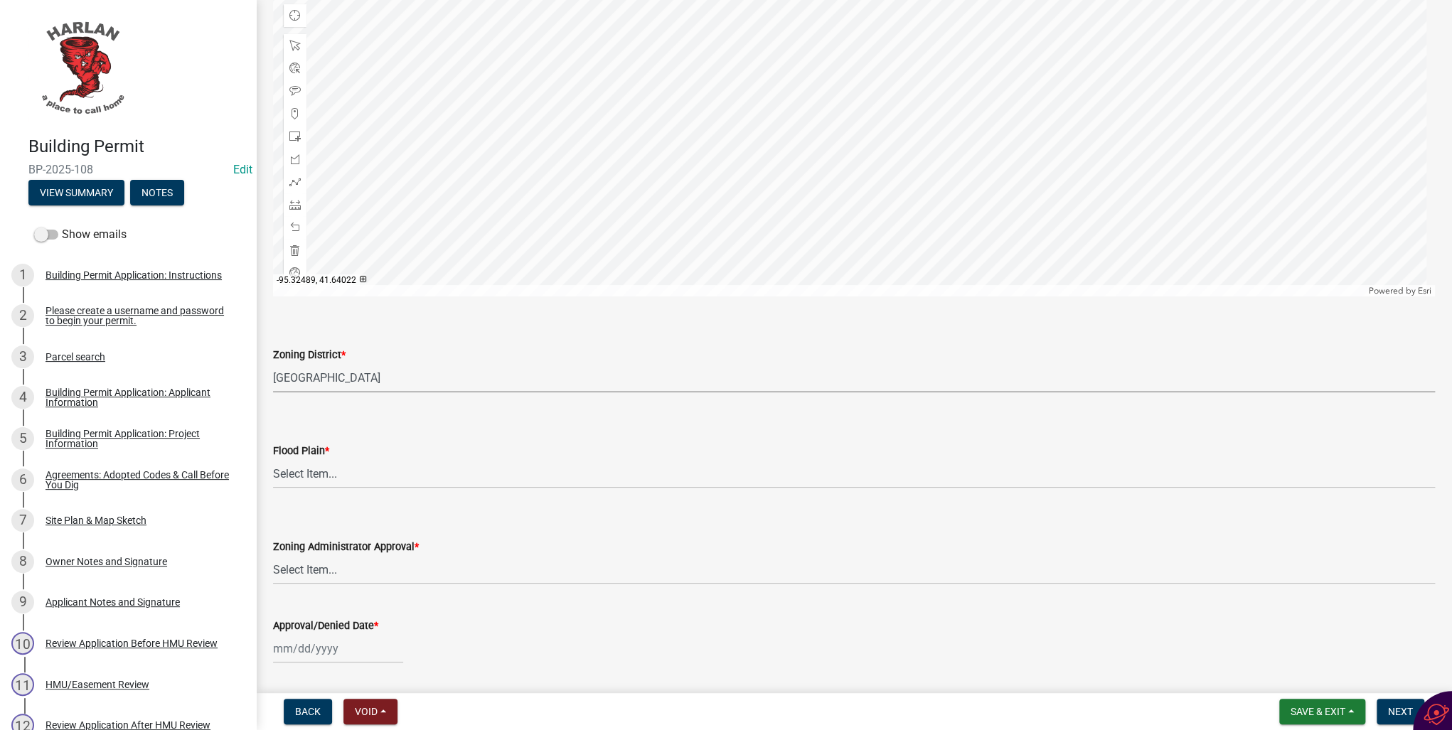
scroll to position [739, 0]
click at [314, 465] on select "Select Item... No Yes 100 Year Yes 500 Year" at bounding box center [854, 467] width 1162 height 29
click at [273, 453] on select "Select Item... No Yes 100 Year Yes 500 Year" at bounding box center [854, 467] width 1162 height 29
select select "50d3382b-18dd-4311-9a34-98b71270ef49"
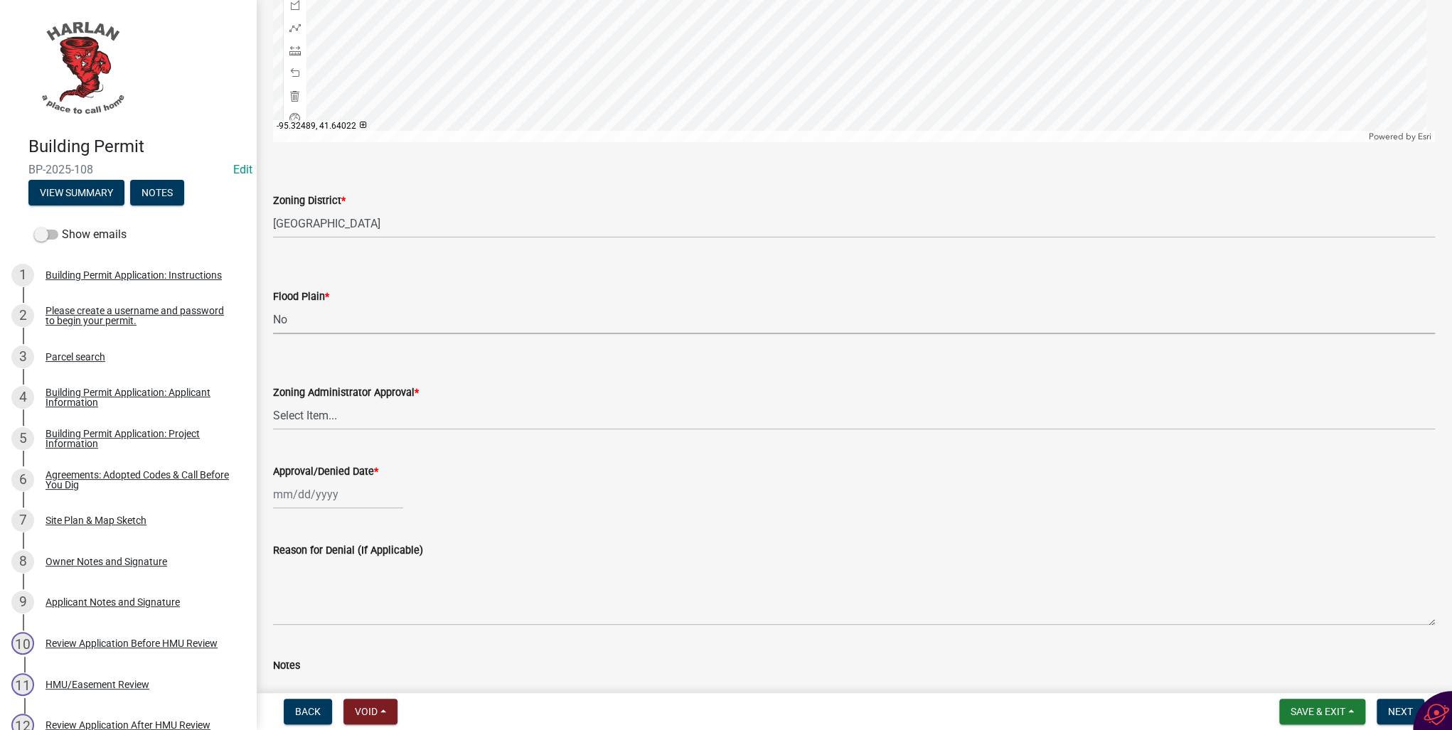
scroll to position [910, 0]
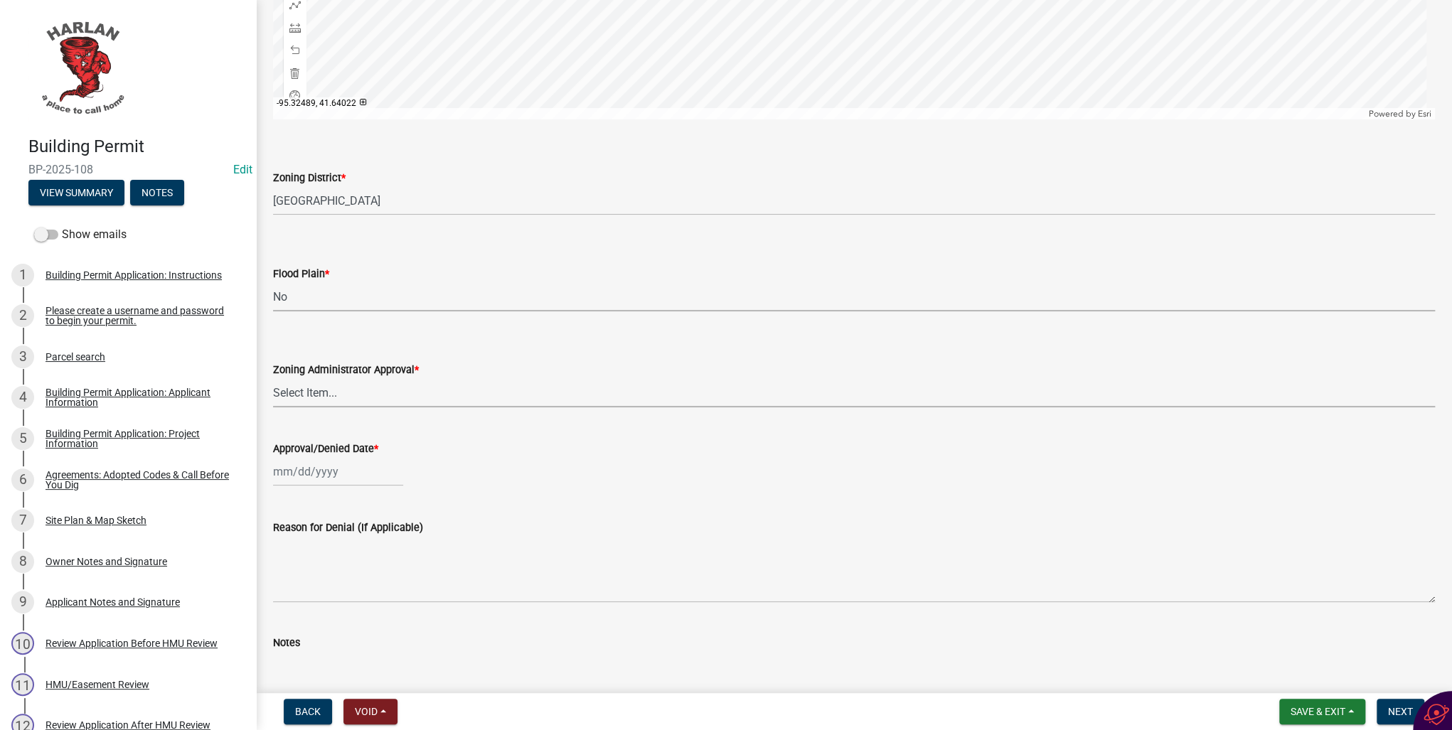
click at [292, 395] on select "Select Item... Approved Denied Pending Board of Adjustment Approval" at bounding box center [854, 392] width 1162 height 29
click at [273, 378] on select "Select Item... Approved Denied Pending Board of Adjustment Approval" at bounding box center [854, 392] width 1162 height 29
select select "3a3761ad-bb9f-4947-9688-d1705314667d"
select select "9"
select select "2025"
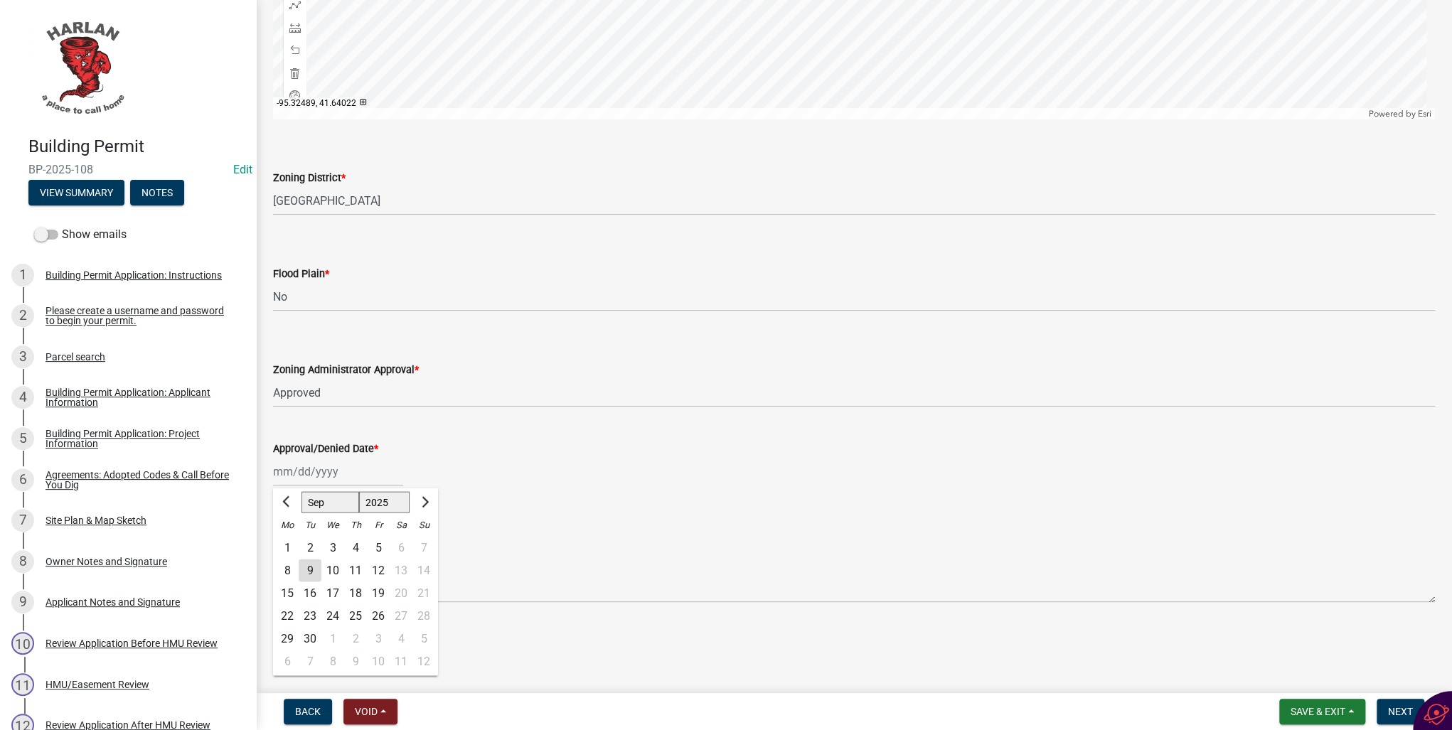
click at [310, 474] on div "[PERSON_NAME] Feb Mar Apr [PERSON_NAME][DATE] Oct Nov [DATE] 1526 1527 1528 152…" at bounding box center [338, 471] width 130 height 29
click at [309, 566] on div "9" at bounding box center [310, 570] width 23 height 23
type input "[DATE]"
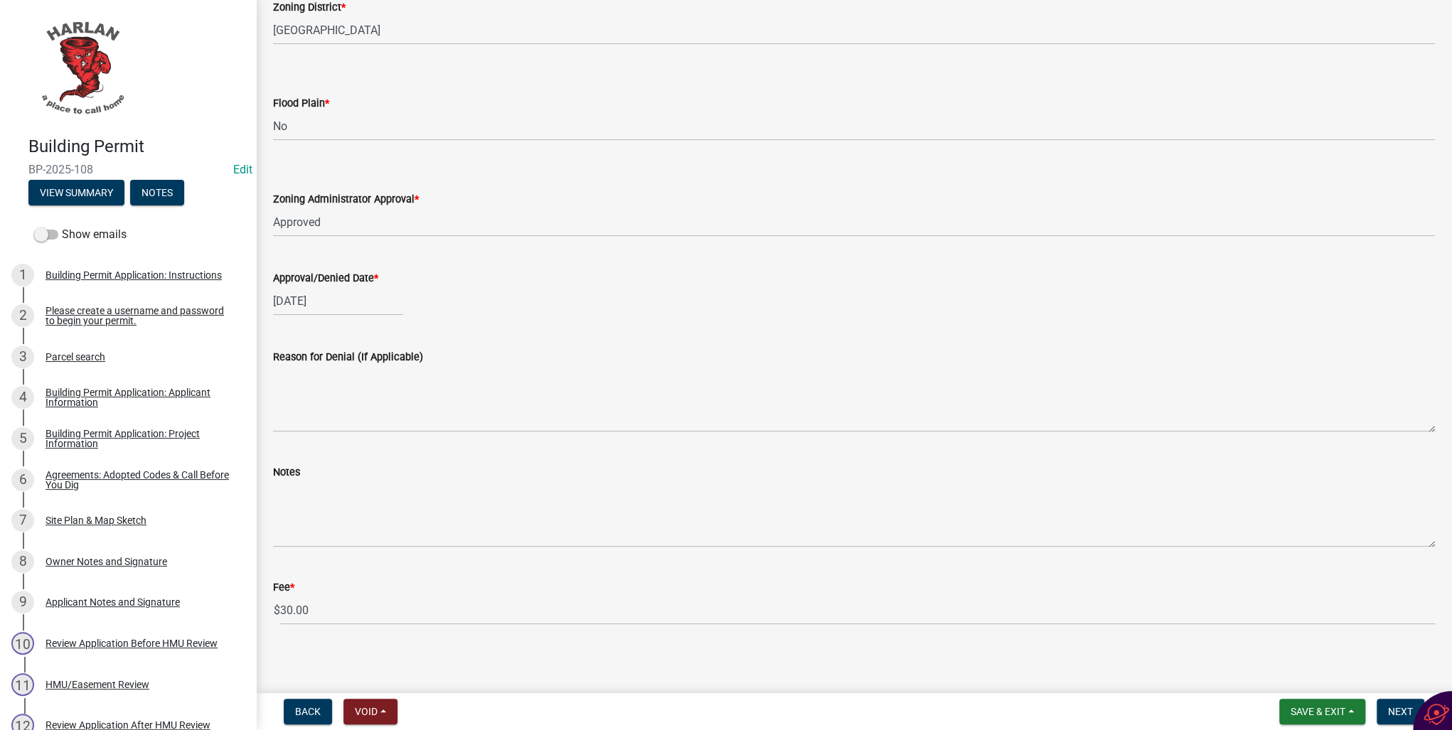
scroll to position [1084, 0]
click at [1390, 711] on span "Next" at bounding box center [1400, 711] width 25 height 11
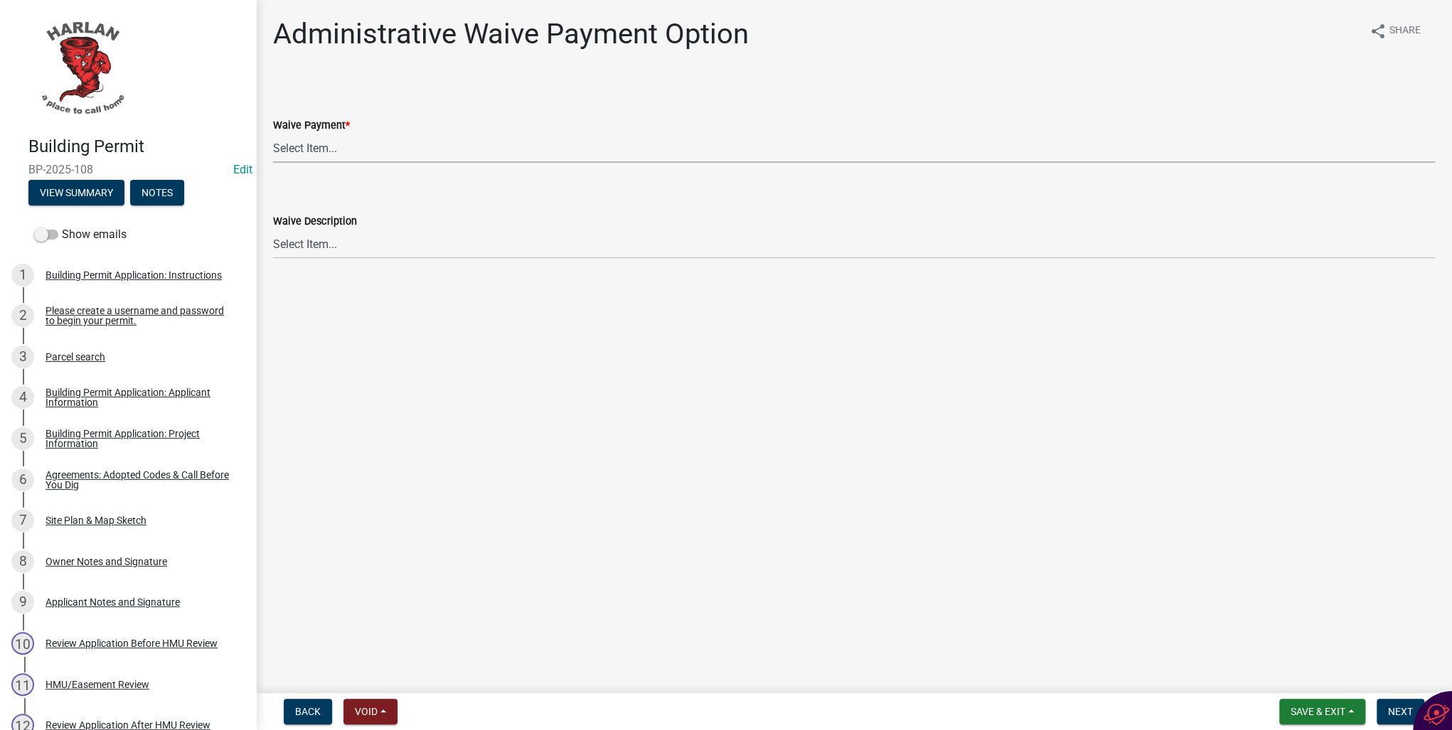
click at [282, 147] on select "Select Item... Yes No" at bounding box center [854, 148] width 1162 height 29
click at [273, 134] on select "Select Item... Yes No" at bounding box center [854, 148] width 1162 height 29
select select "7298562d-80e2-4015-9188-174ec1b44f73"
click at [1388, 709] on span "Next" at bounding box center [1400, 711] width 25 height 11
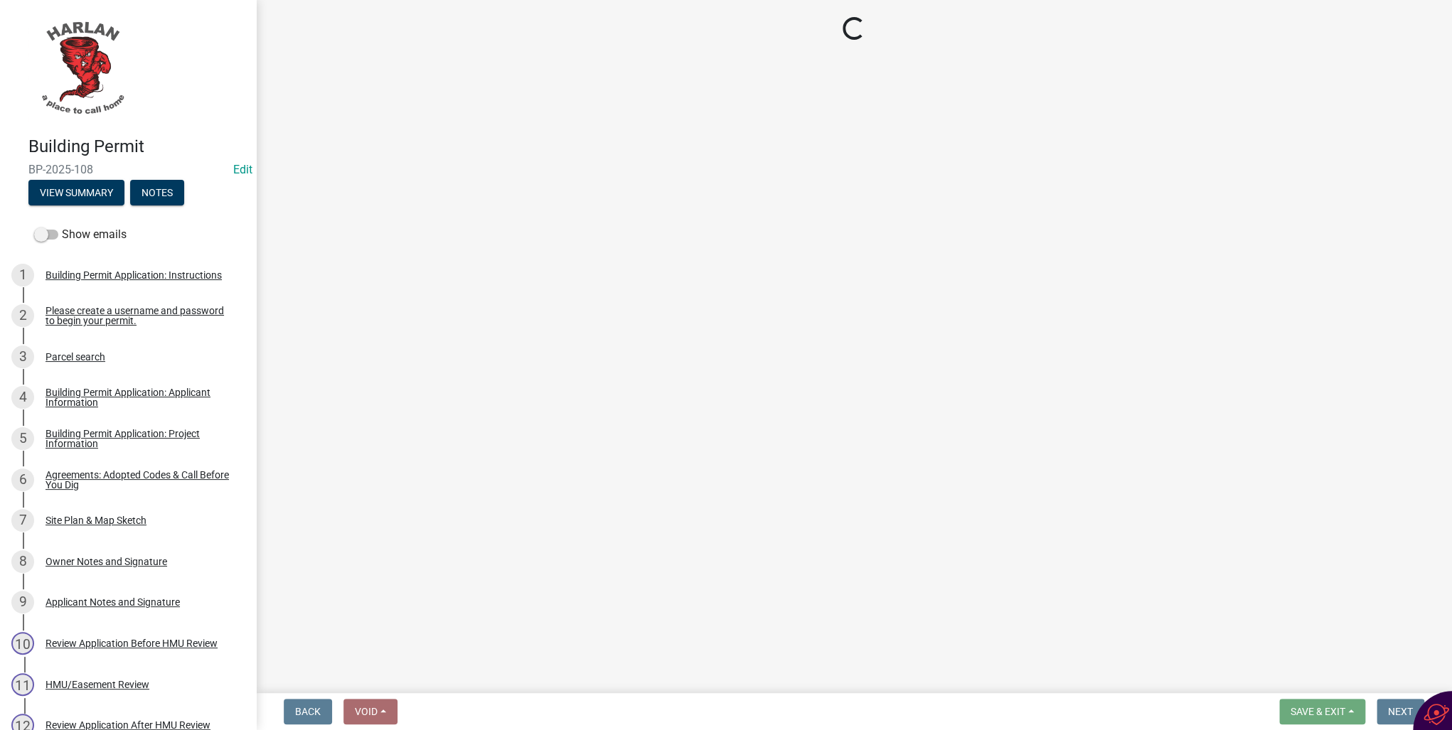
select select "3: 3"
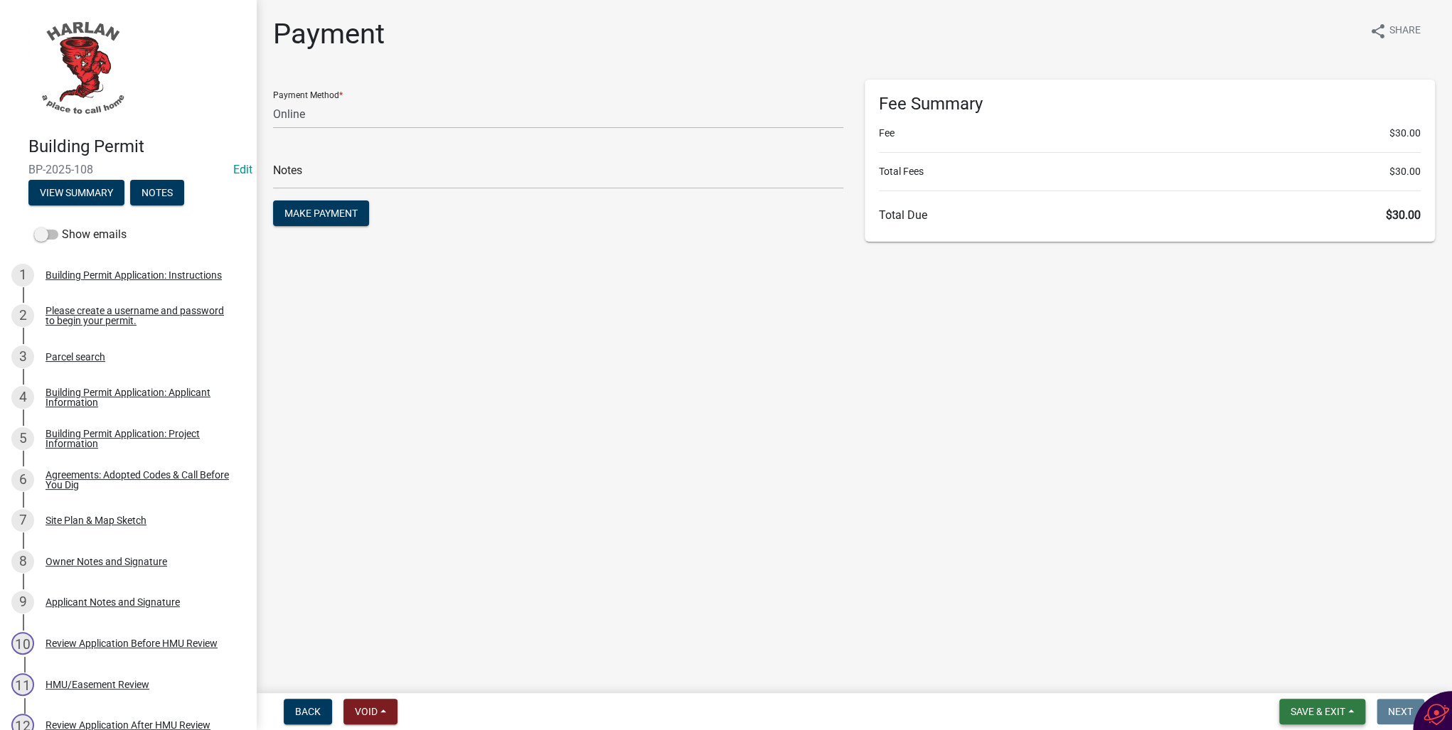
click at [1327, 712] on span "Save & Exit" at bounding box center [1317, 711] width 55 height 11
click at [1293, 678] on button "Save & Exit" at bounding box center [1308, 675] width 114 height 34
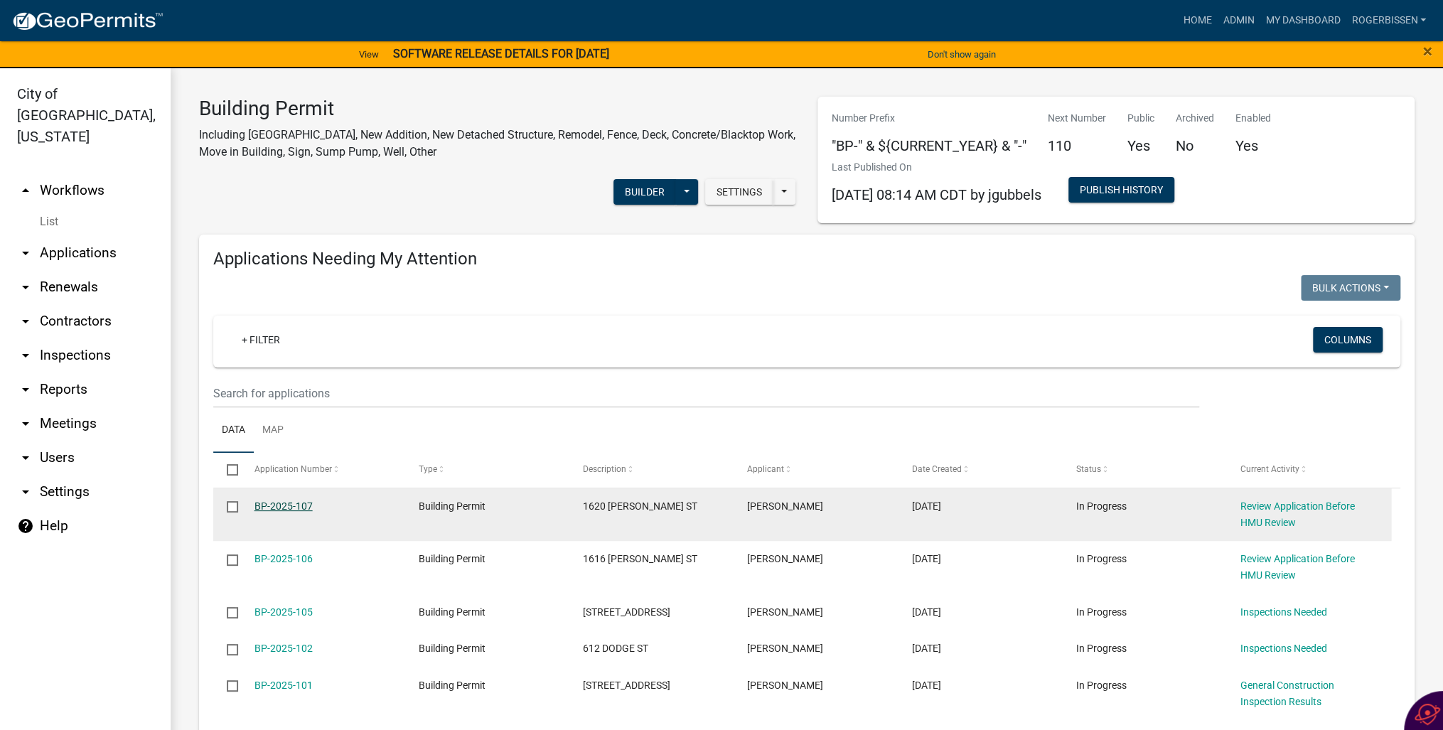
click at [269, 506] on link "BP-2025-107" at bounding box center [283, 505] width 58 height 11
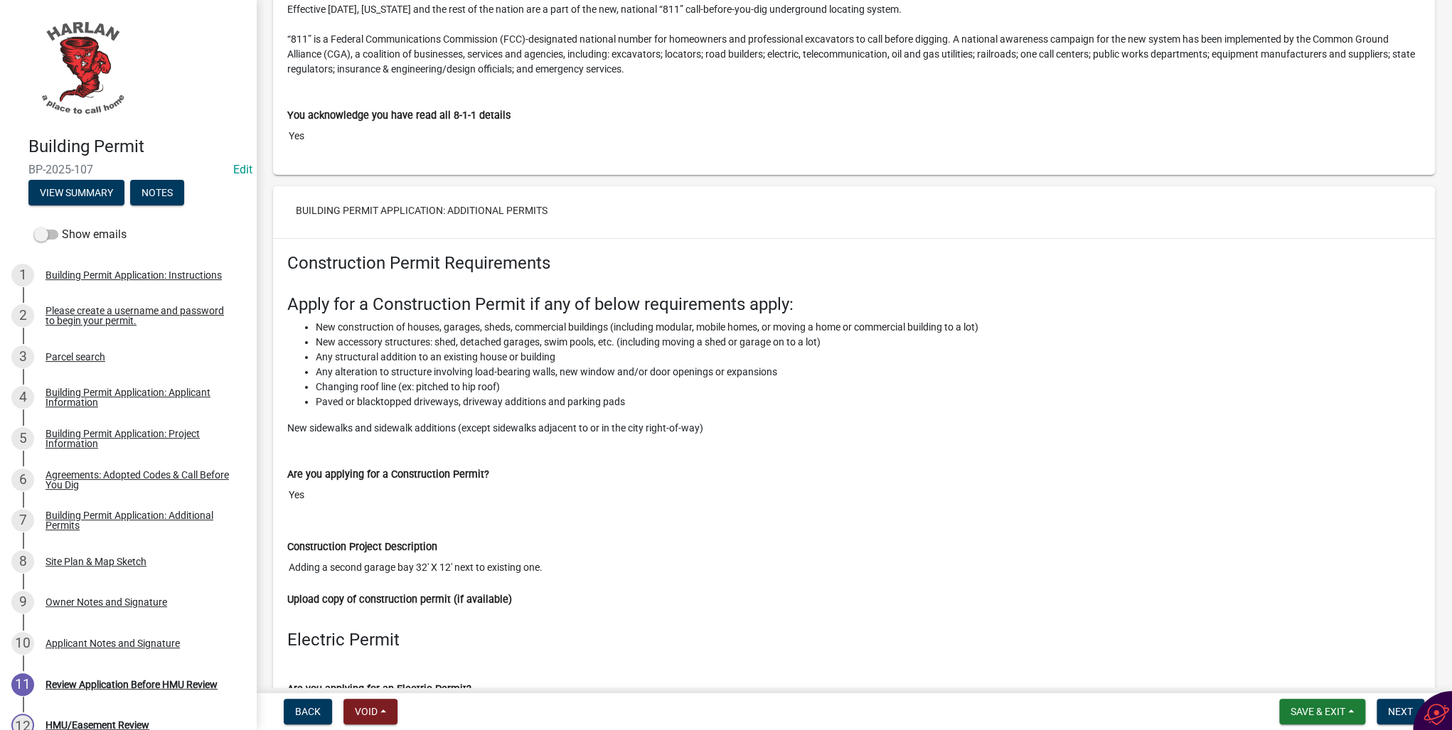
scroll to position [3236, 0]
click at [1388, 710] on span "Next" at bounding box center [1400, 711] width 25 height 11
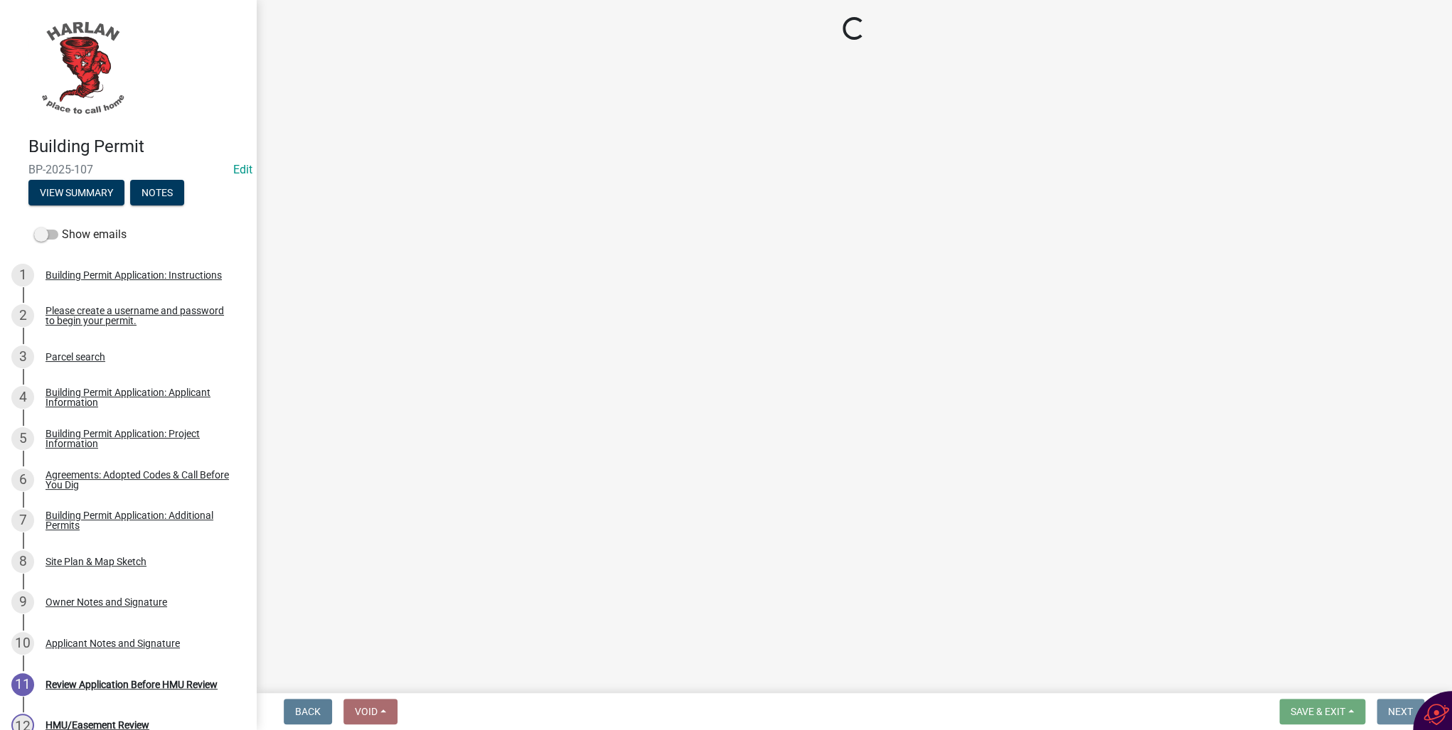
scroll to position [0, 0]
